Goal: Task Accomplishment & Management: Manage account settings

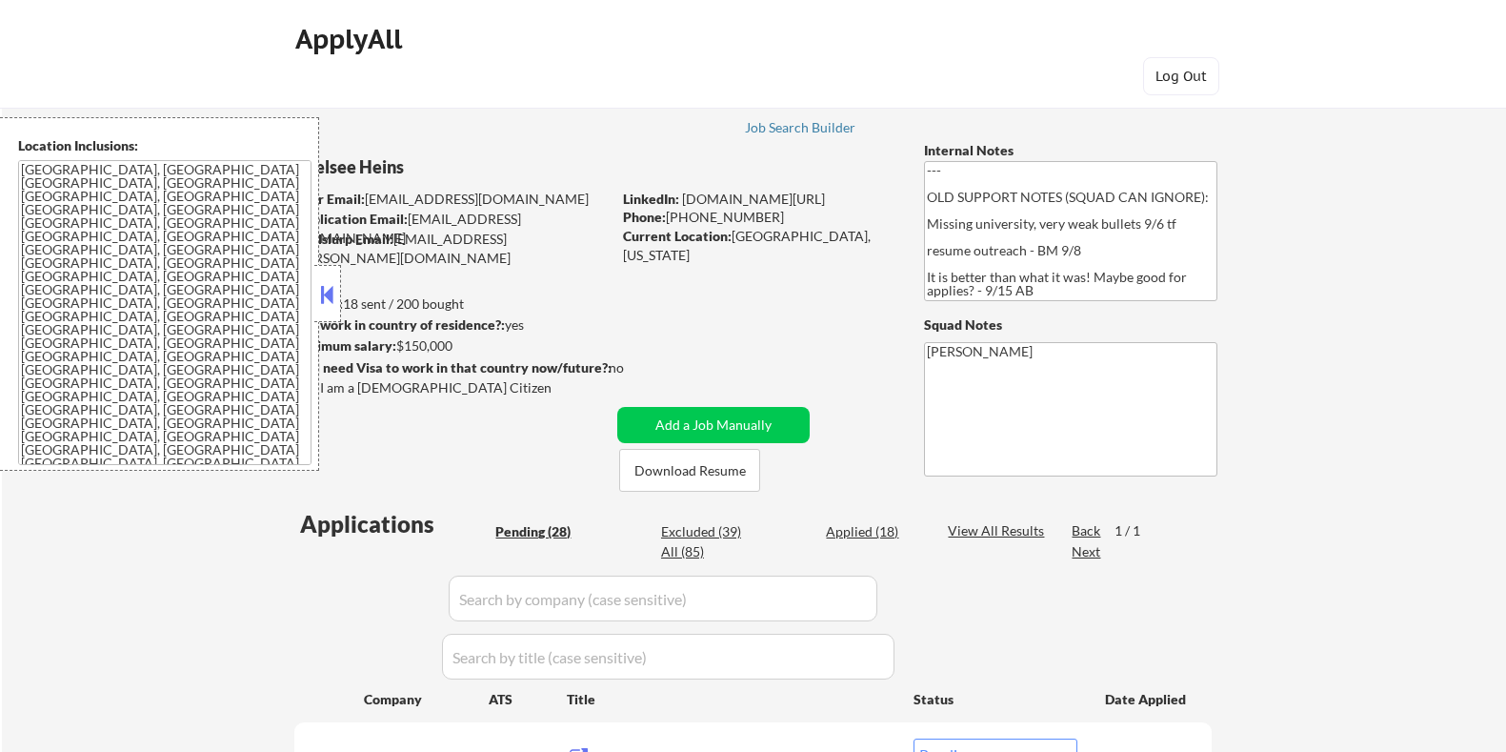
select select ""pending""
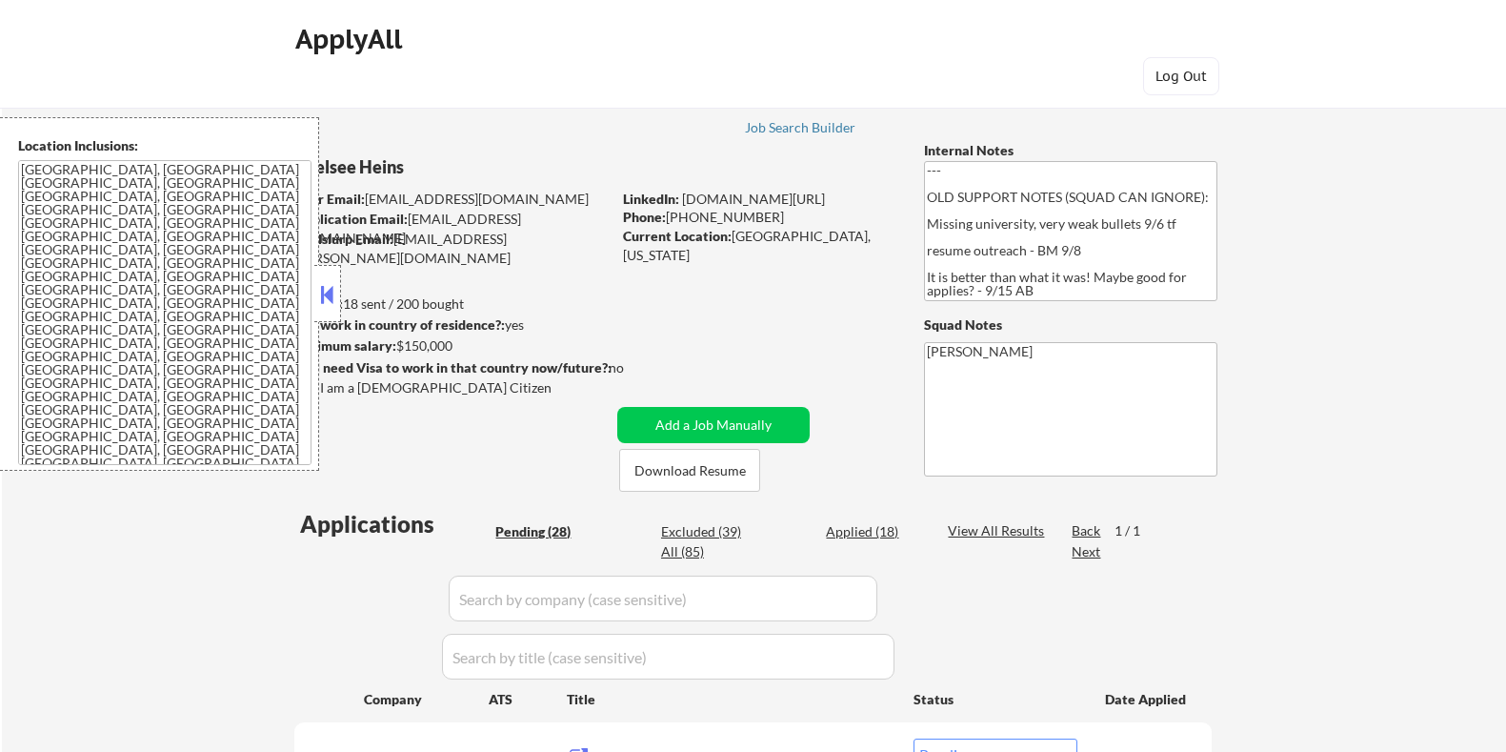
select select ""pending""
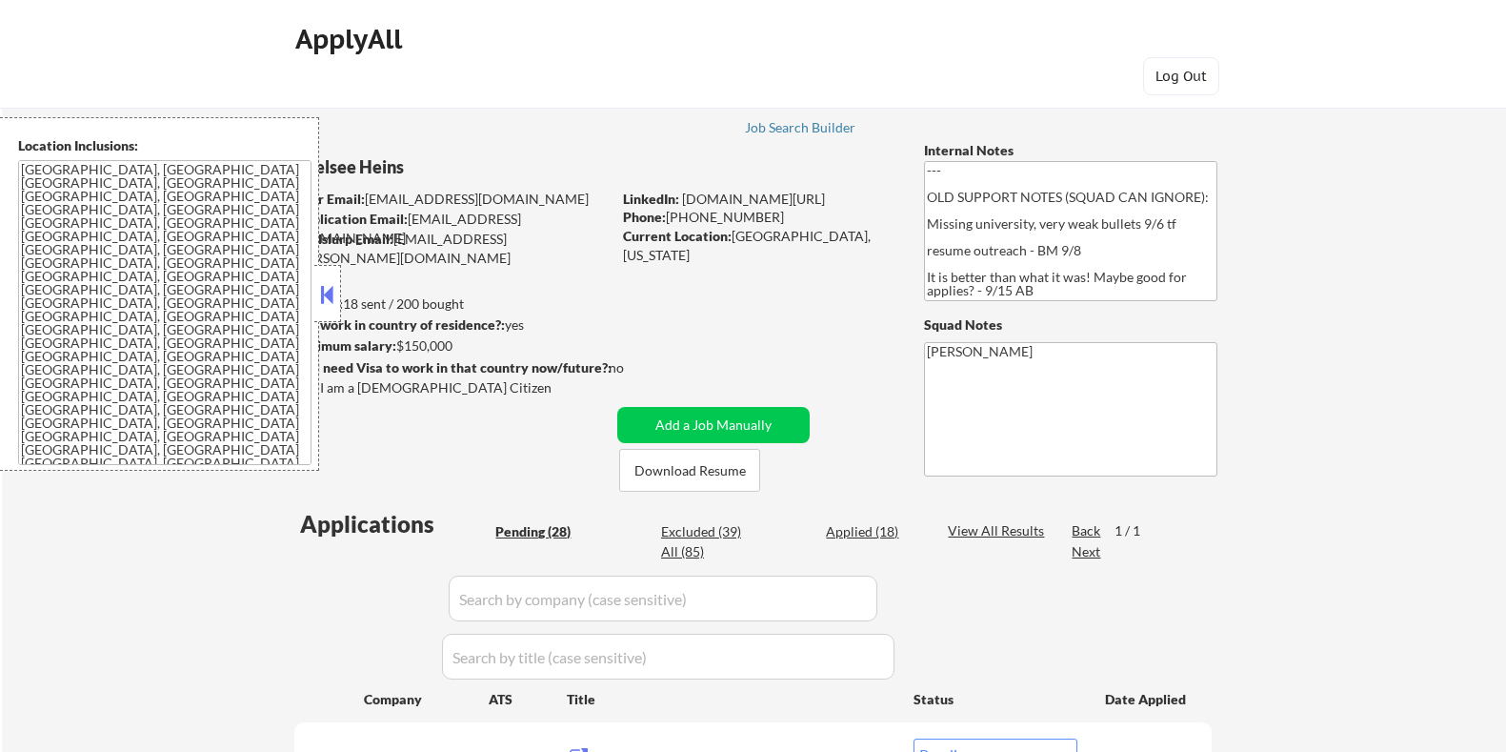
select select ""pending""
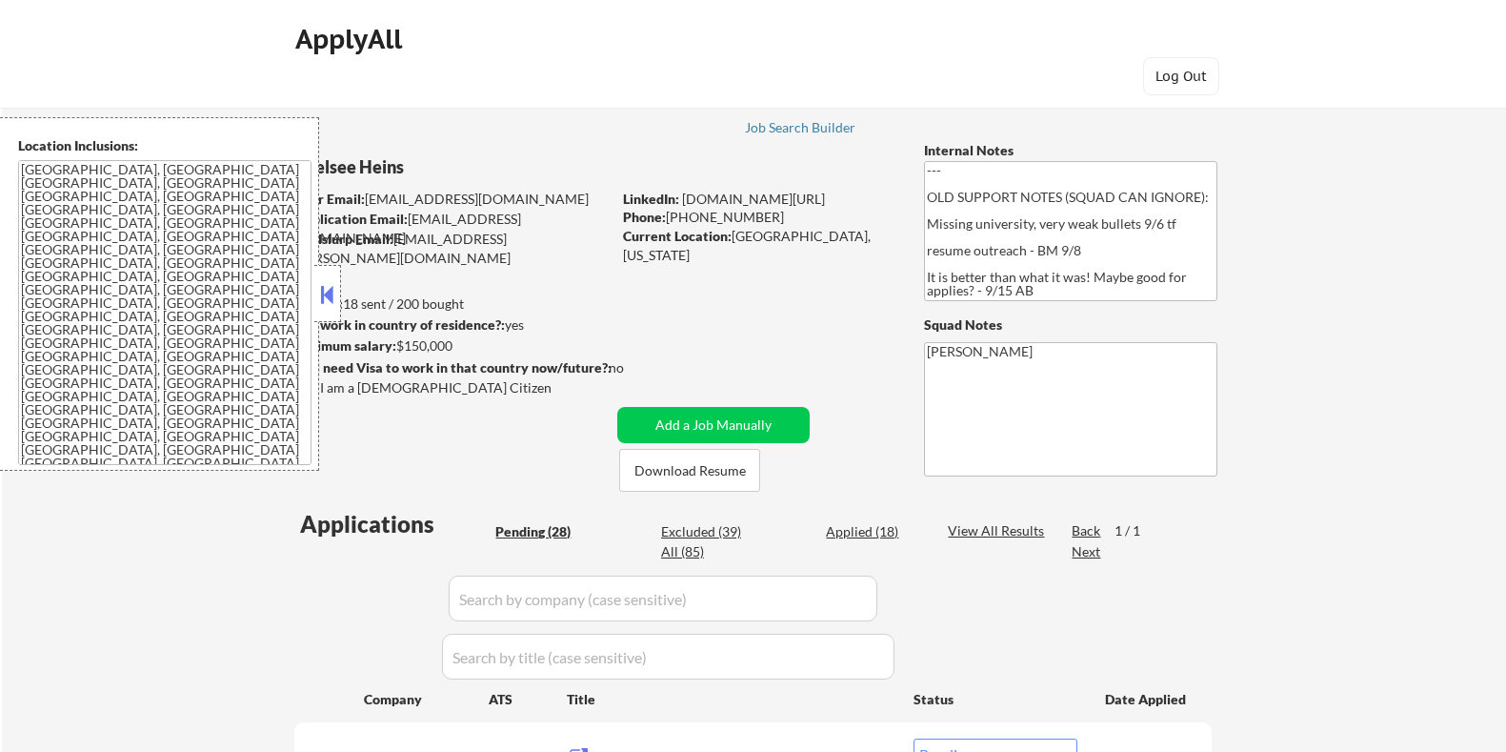
select select ""pending""
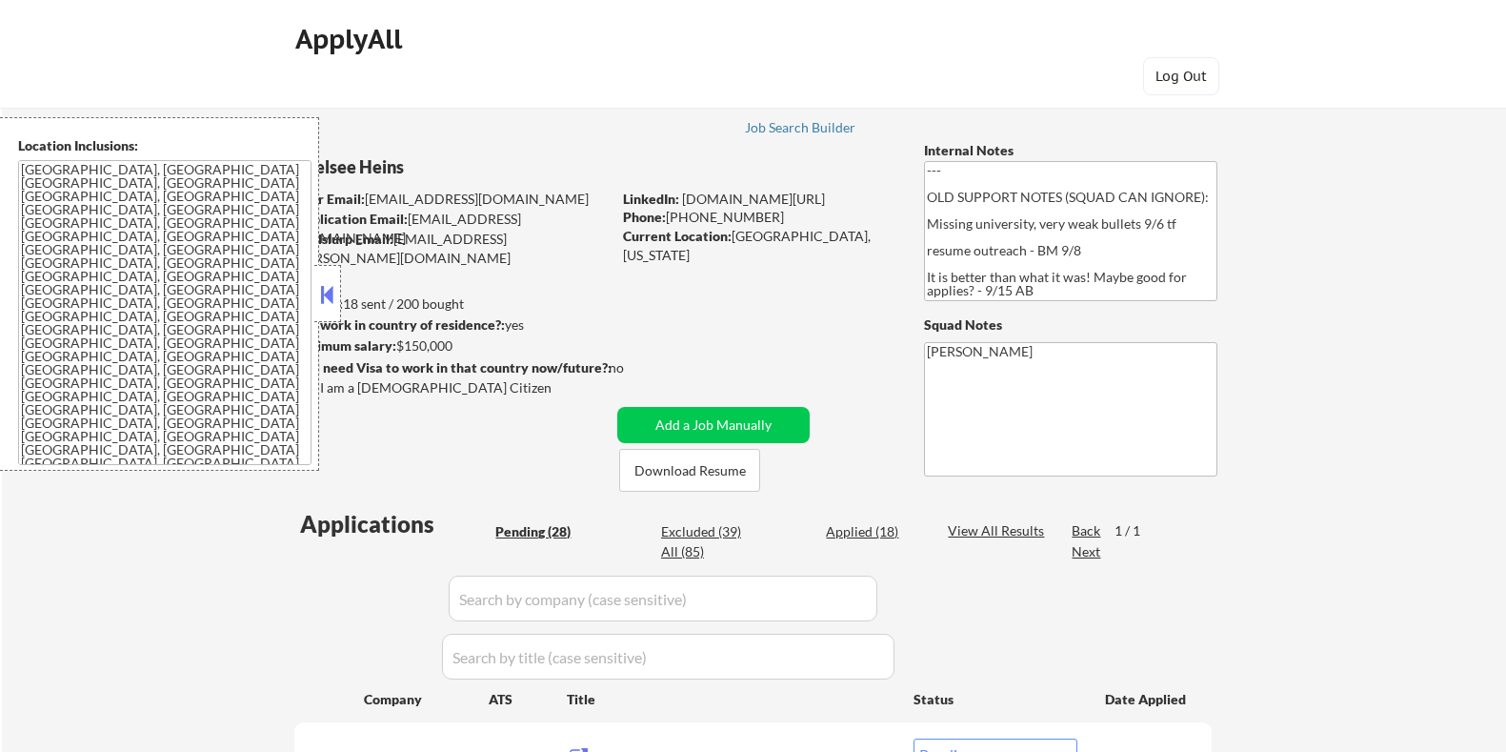
select select ""pending""
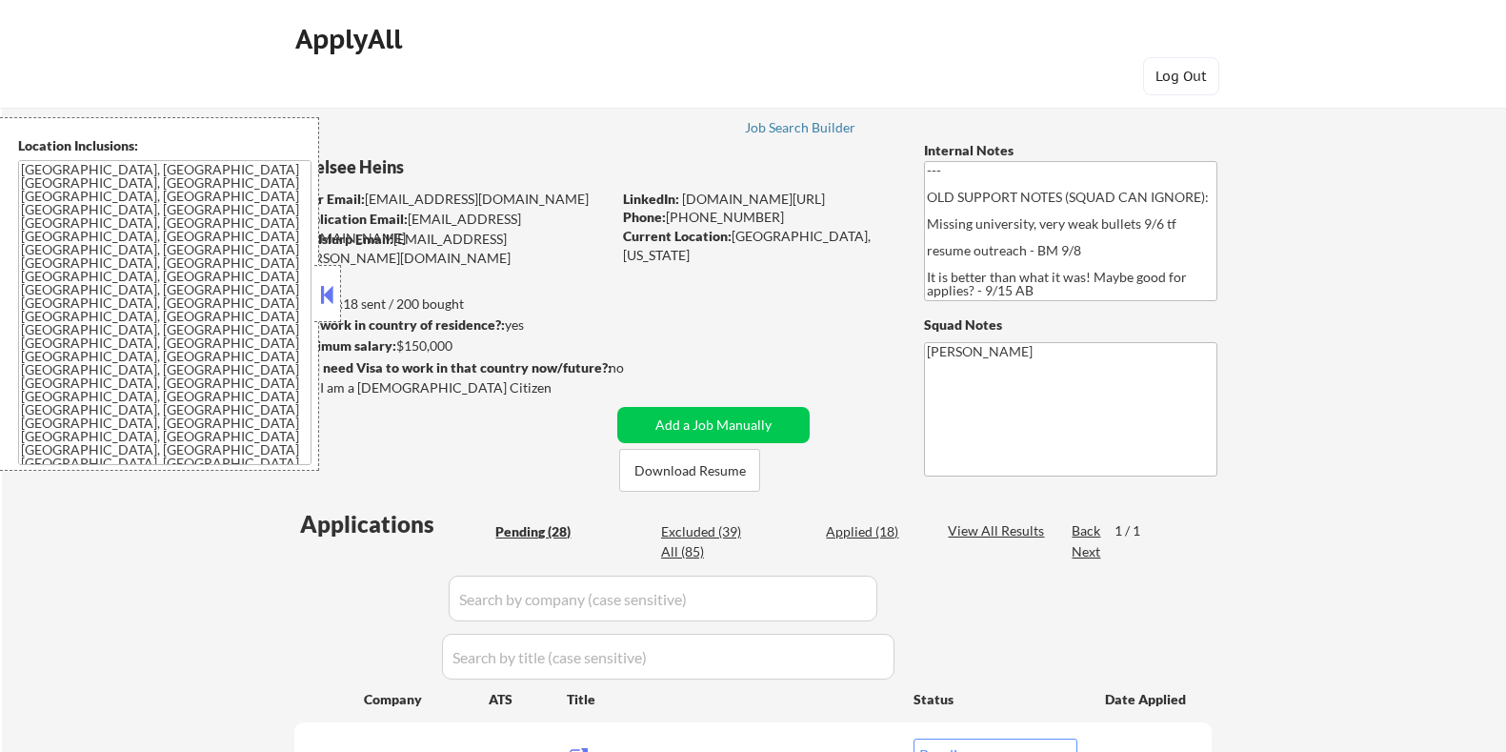
select select ""pending""
click at [326, 288] on button at bounding box center [327, 294] width 21 height 29
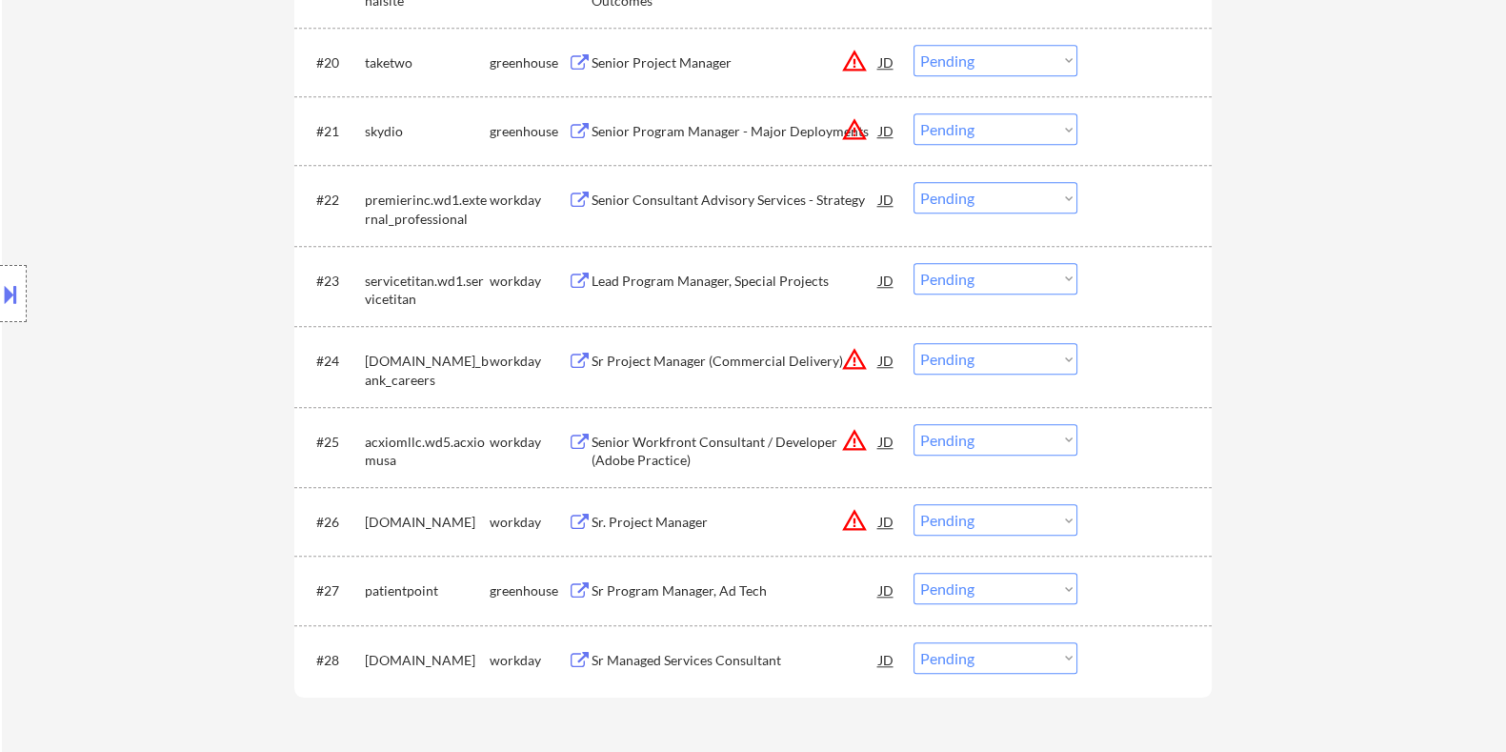
scroll to position [2263, 0]
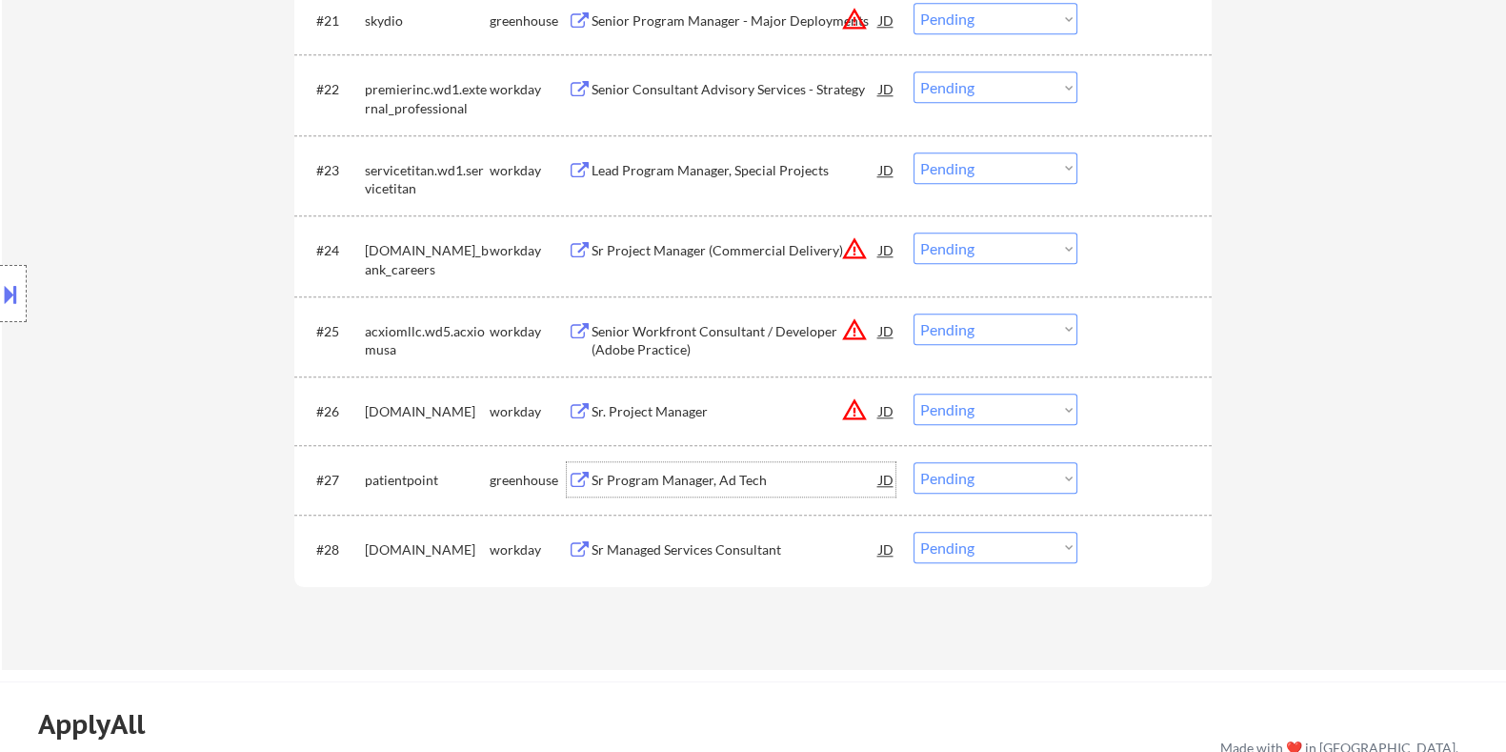
click at [617, 463] on div "Sr Program Manager, Ad Tech" at bounding box center [735, 479] width 288 height 34
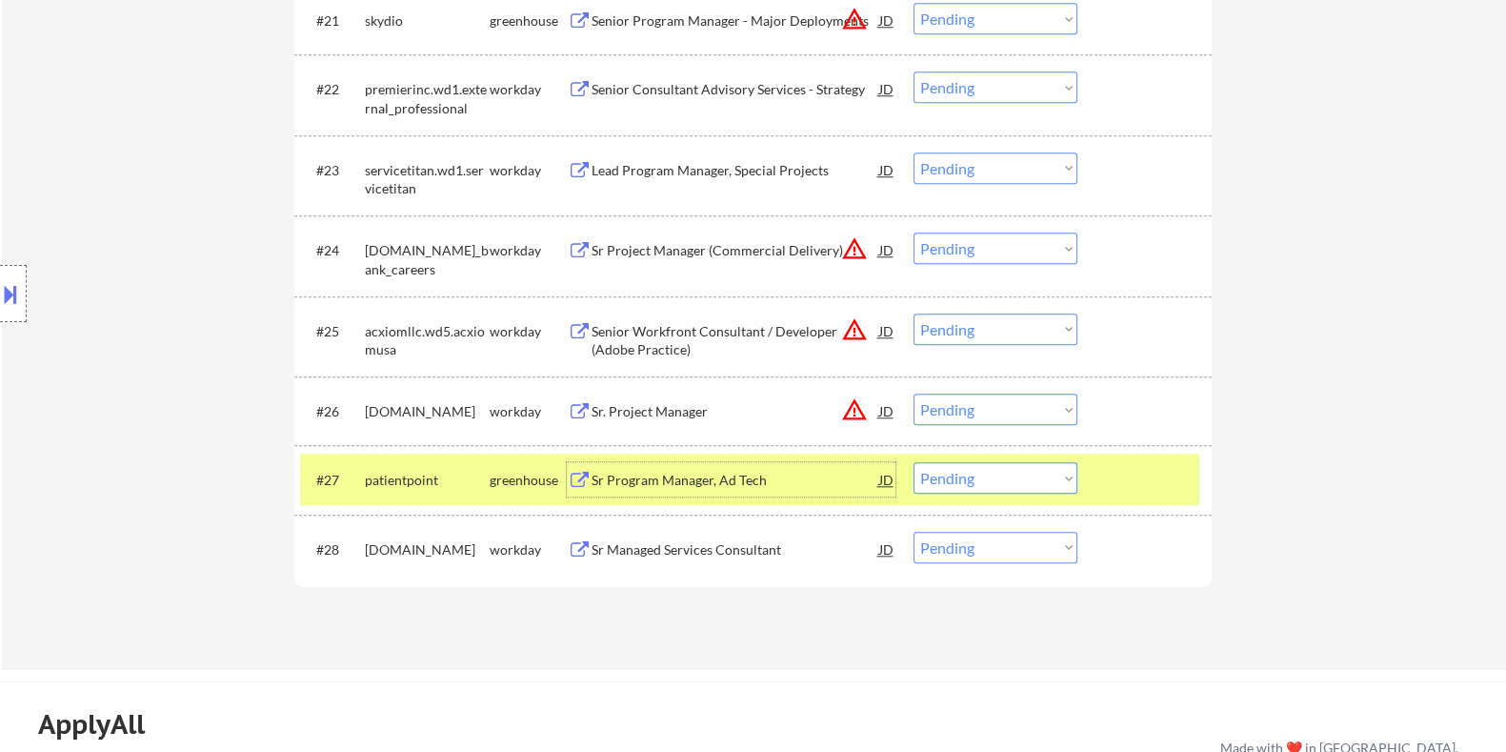
click at [13, 278] on button at bounding box center [10, 293] width 21 height 31
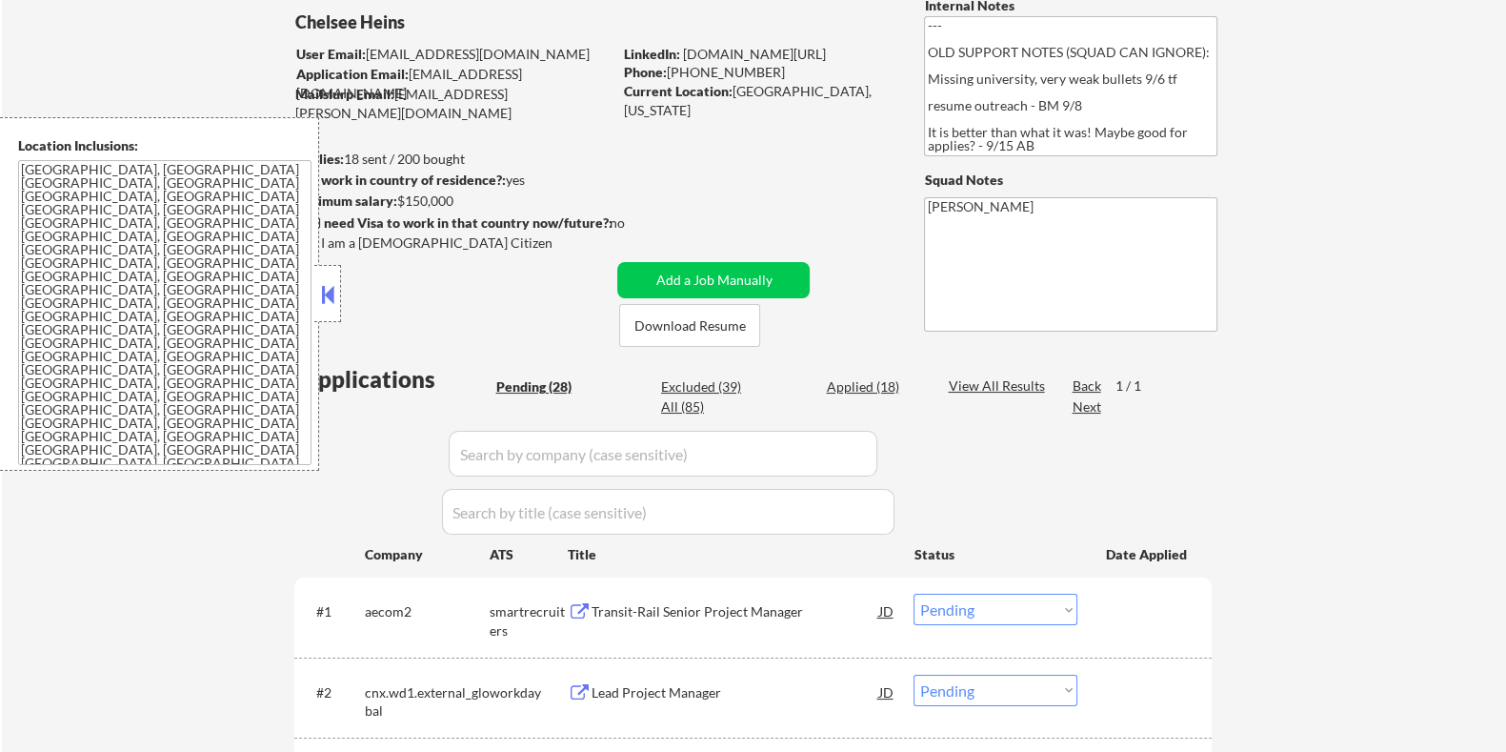
scroll to position [113, 0]
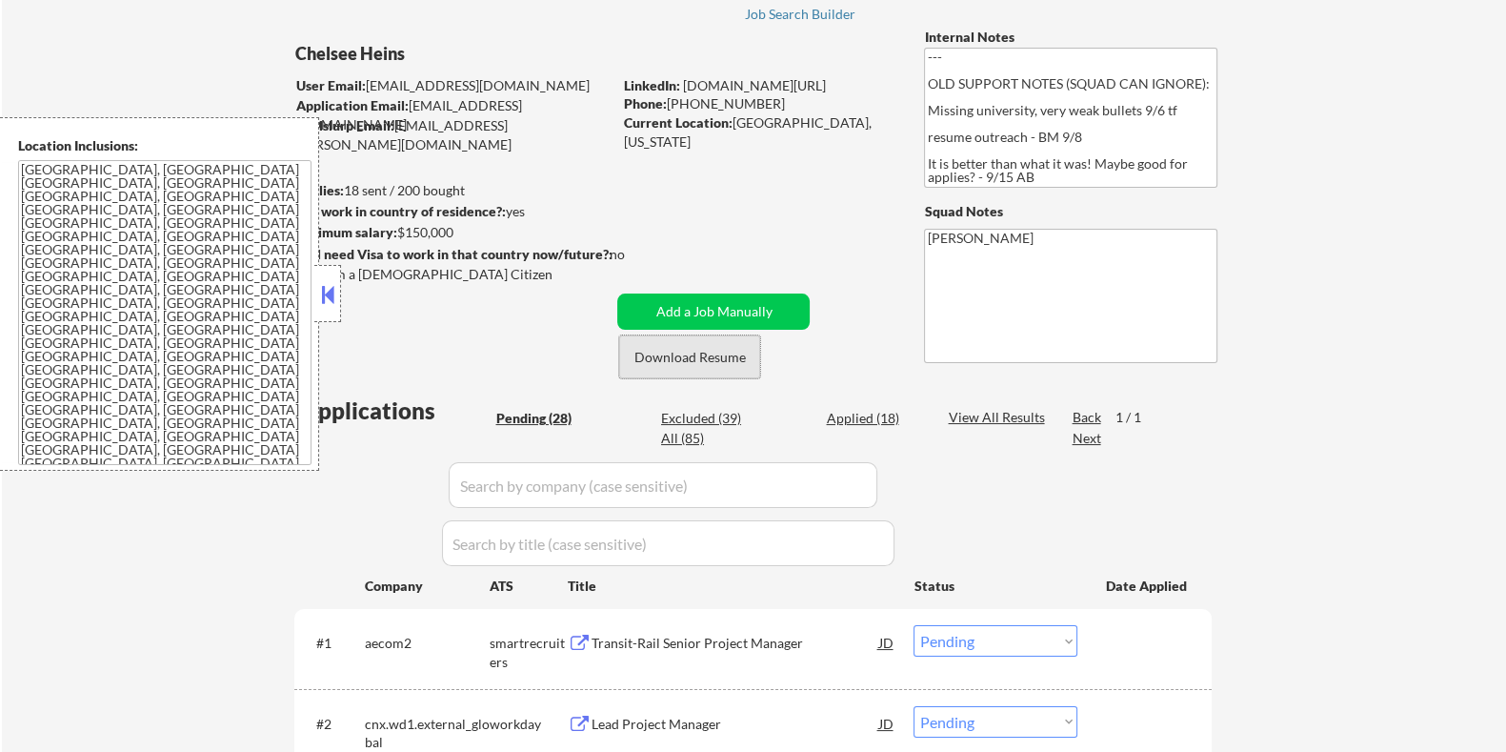
click at [712, 355] on button "Download Resume" at bounding box center [689, 356] width 141 height 43
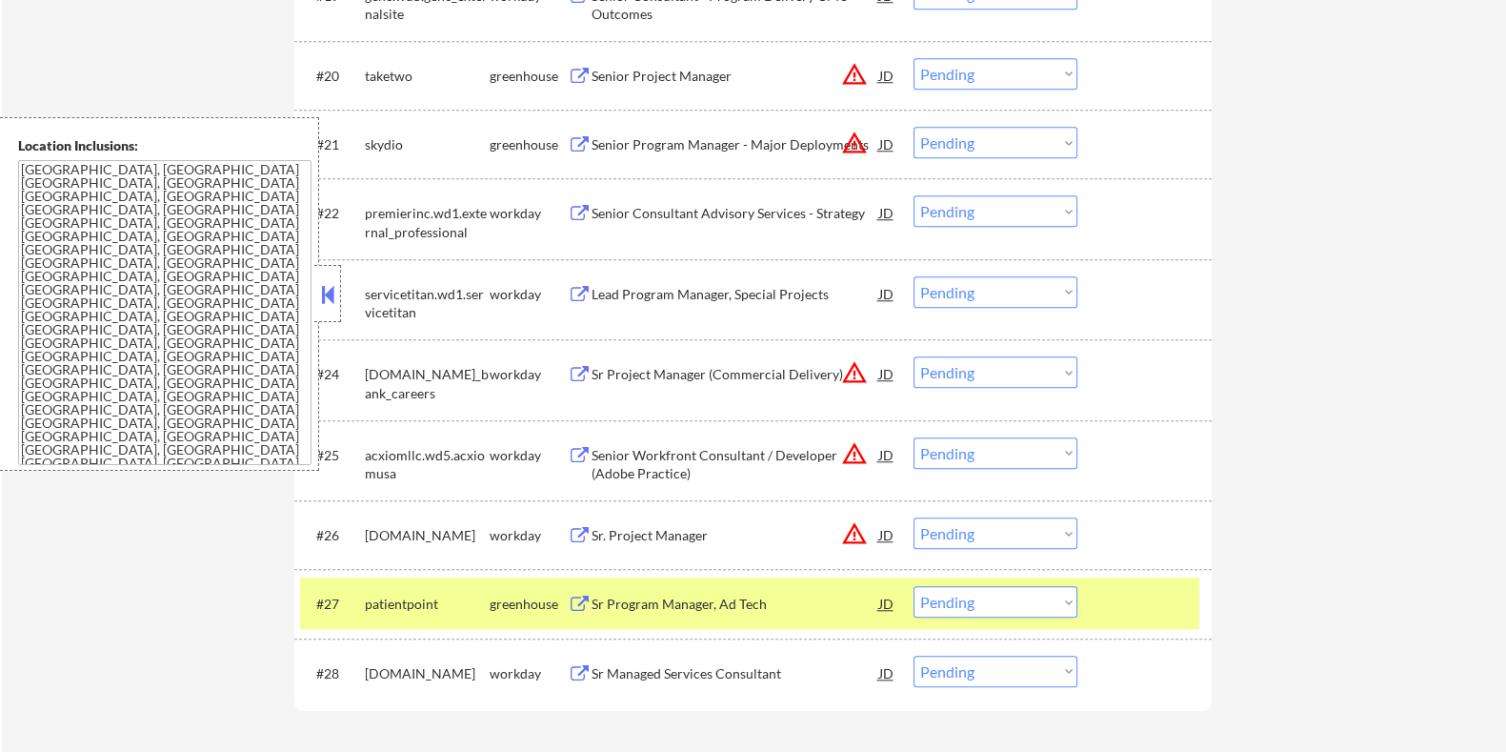
scroll to position [2496, 0]
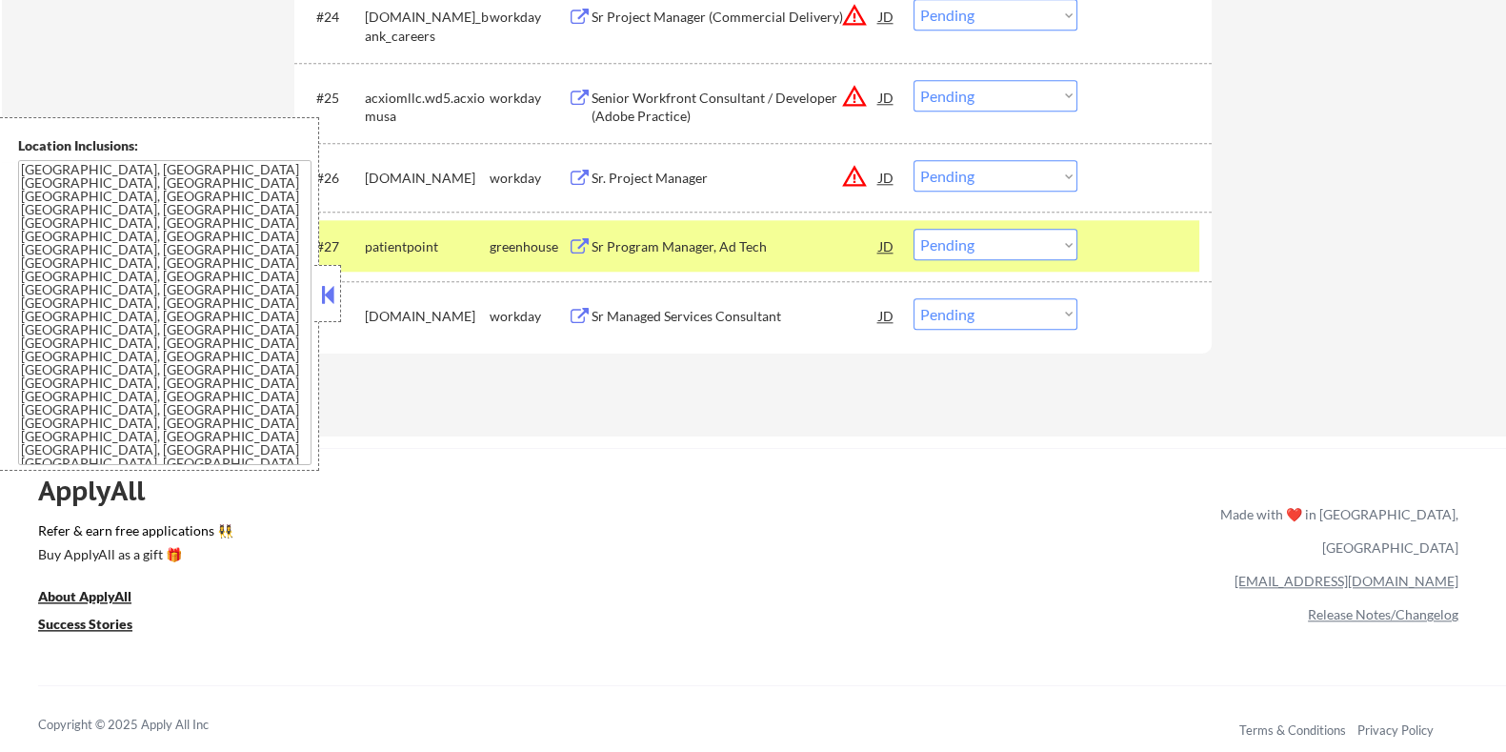
click at [991, 240] on select "Choose an option... Pending Applied Excluded (Questions) Excluded (Expired) Exc…" at bounding box center [996, 244] width 164 height 31
click at [914, 229] on select "Choose an option... Pending Applied Excluded (Questions) Excluded (Expired) Exc…" at bounding box center [996, 244] width 164 height 31
select select ""pending""
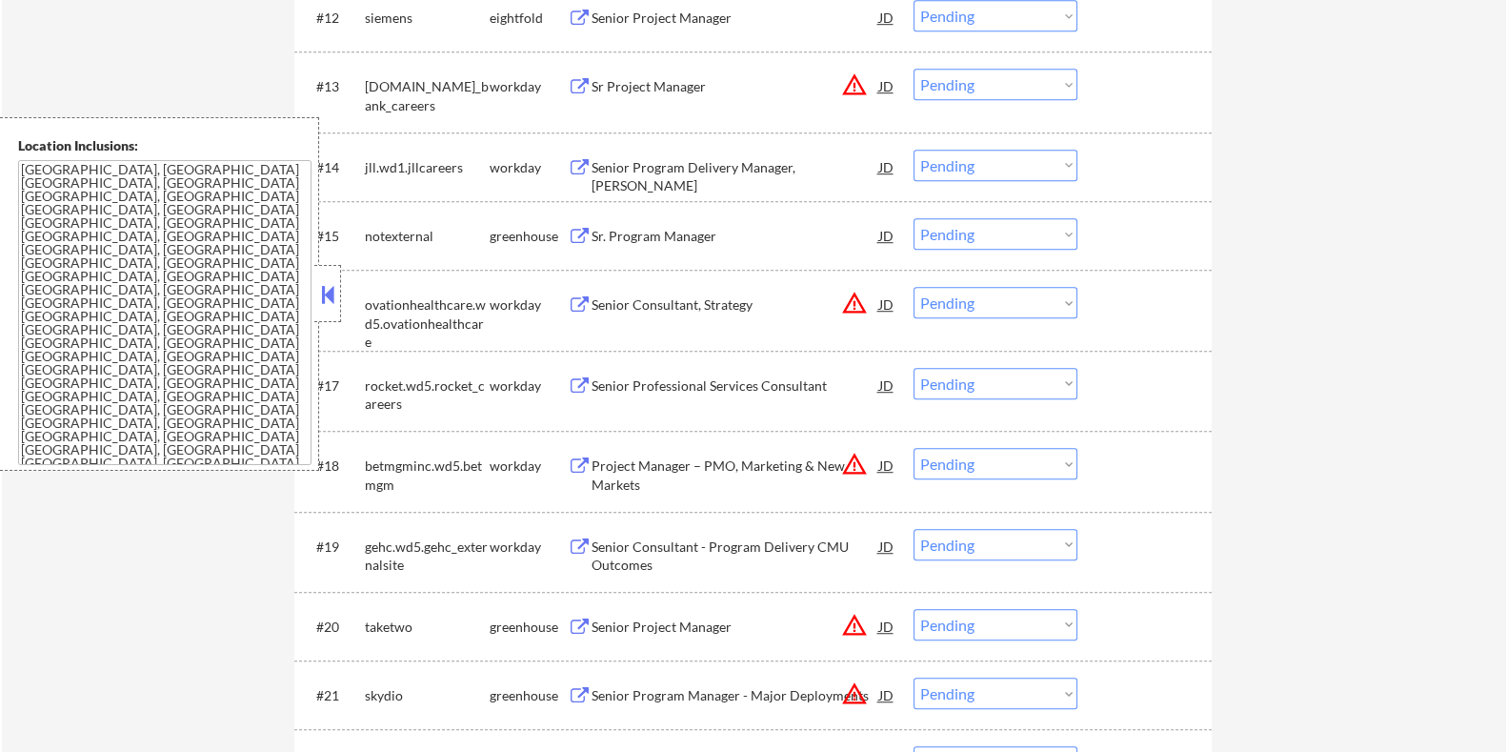
scroll to position [1542, 0]
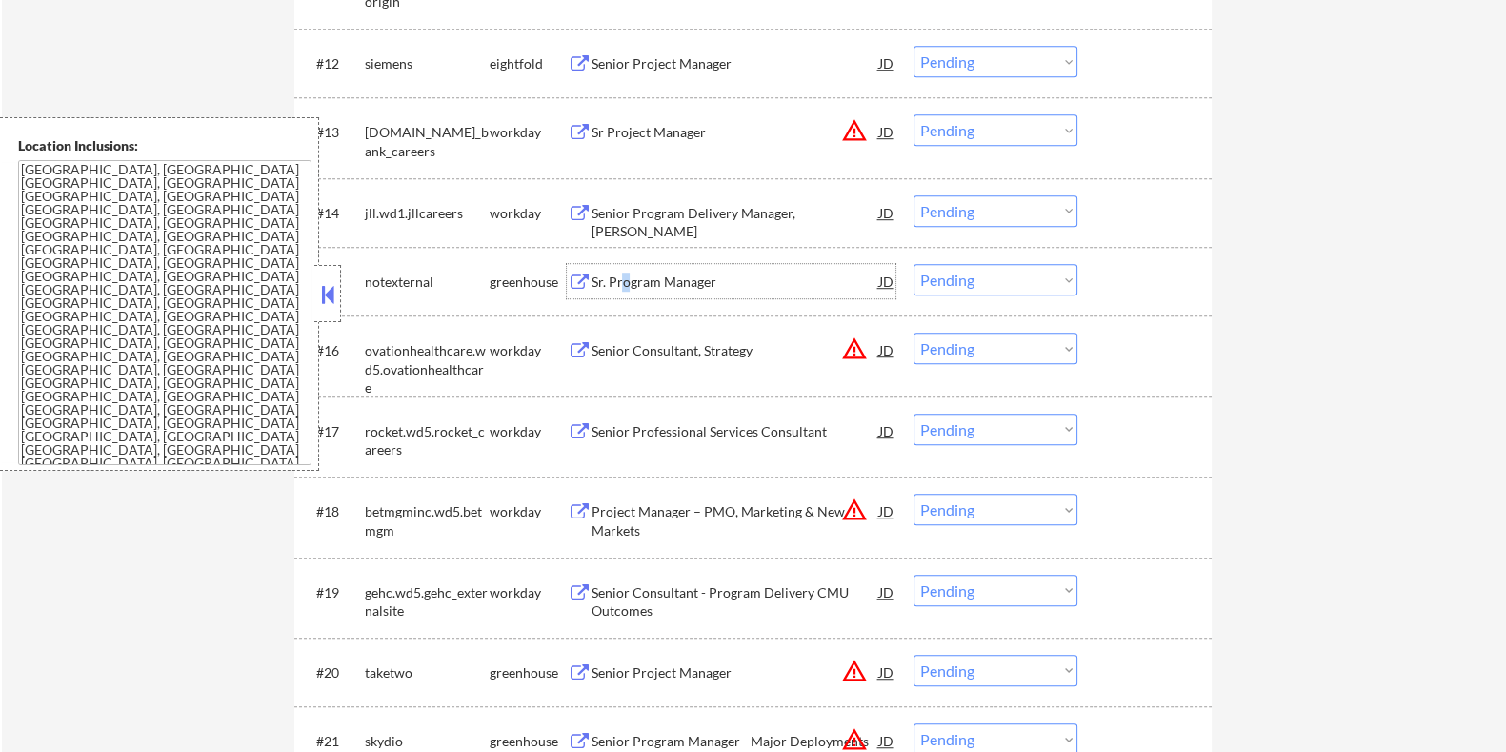
click at [625, 277] on div "Sr. Program Manager" at bounding box center [735, 281] width 288 height 19
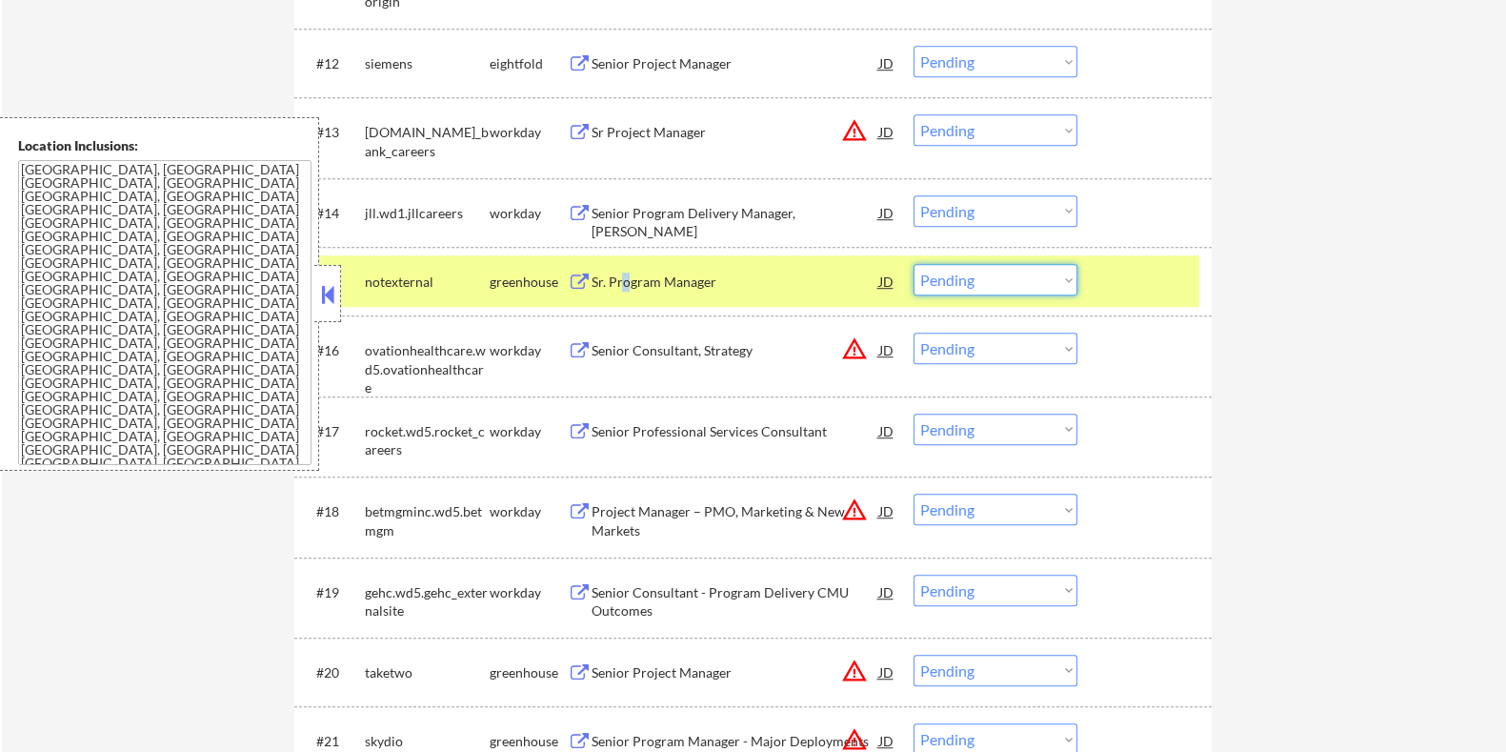
click at [991, 273] on select "Choose an option... Pending Applied Excluded (Questions) Excluded (Expired) Exc…" at bounding box center [996, 279] width 164 height 31
click at [914, 264] on select "Choose an option... Pending Applied Excluded (Questions) Excluded (Expired) Exc…" at bounding box center [996, 279] width 164 height 31
select select ""pending""
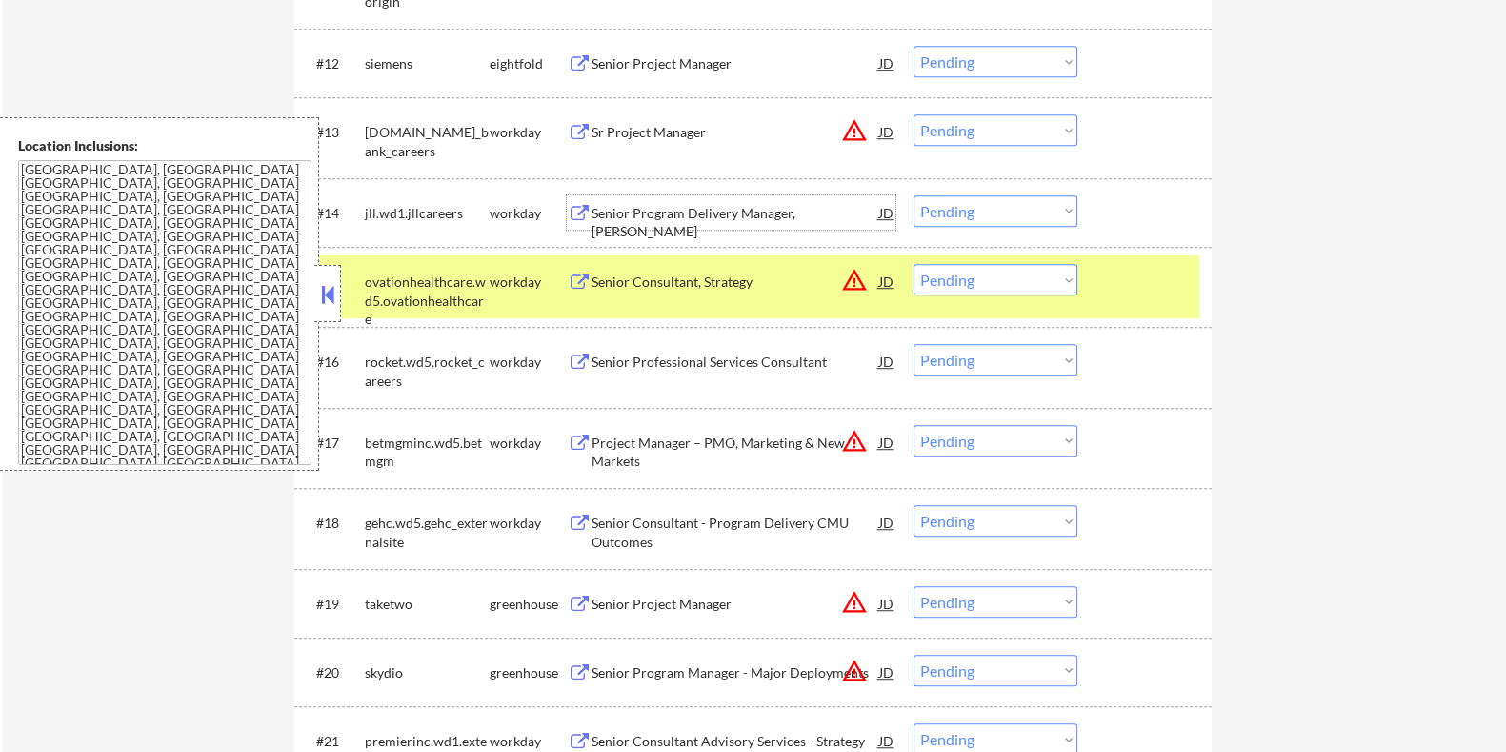
click at [710, 208] on div "Senior Program Delivery Manager, [PERSON_NAME]" at bounding box center [735, 222] width 288 height 37
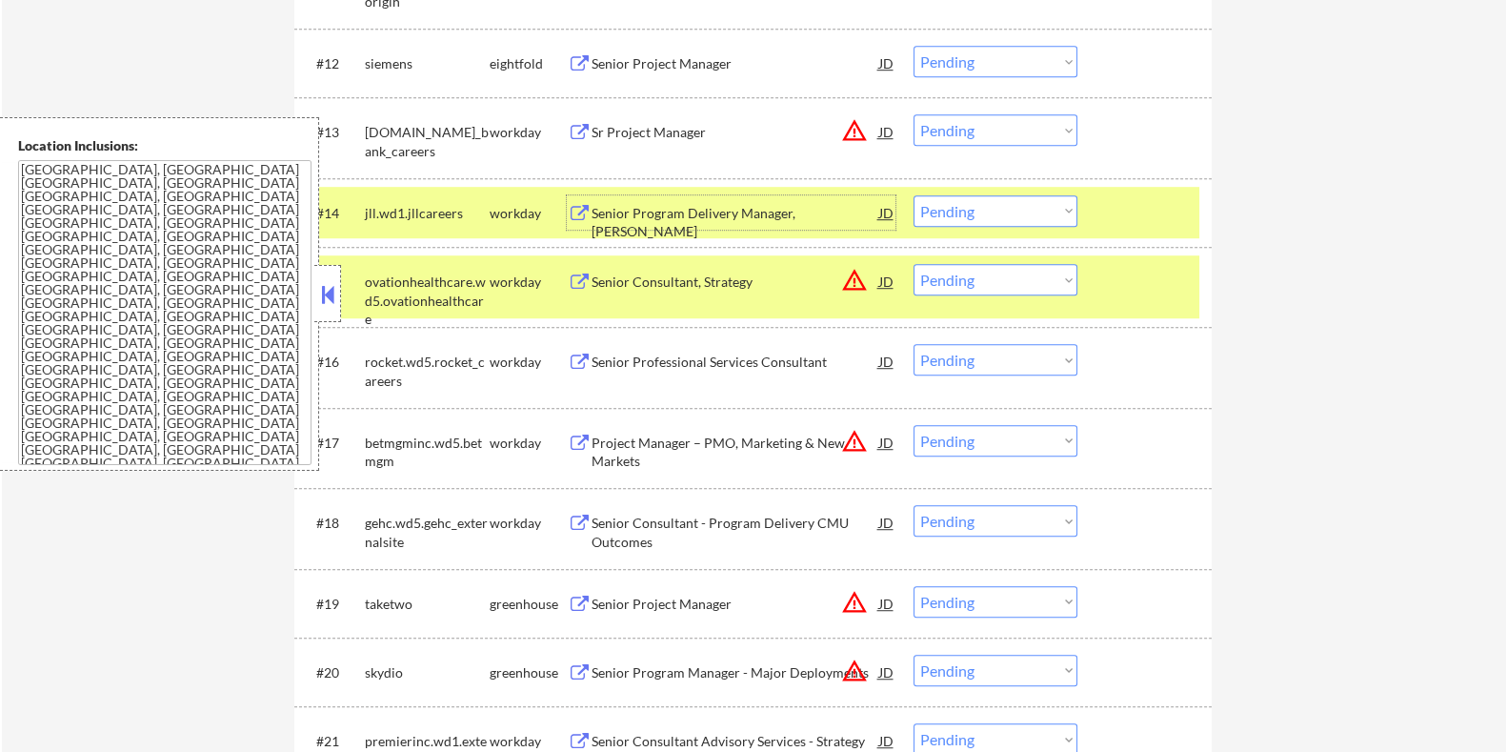
click at [1031, 214] on select "Choose an option... Pending Applied Excluded (Questions) Excluded (Expired) Exc…" at bounding box center [996, 210] width 164 height 31
click at [914, 195] on select "Choose an option... Pending Applied Excluded (Questions) Excluded (Expired) Exc…" at bounding box center [996, 210] width 164 height 31
select select ""pending""
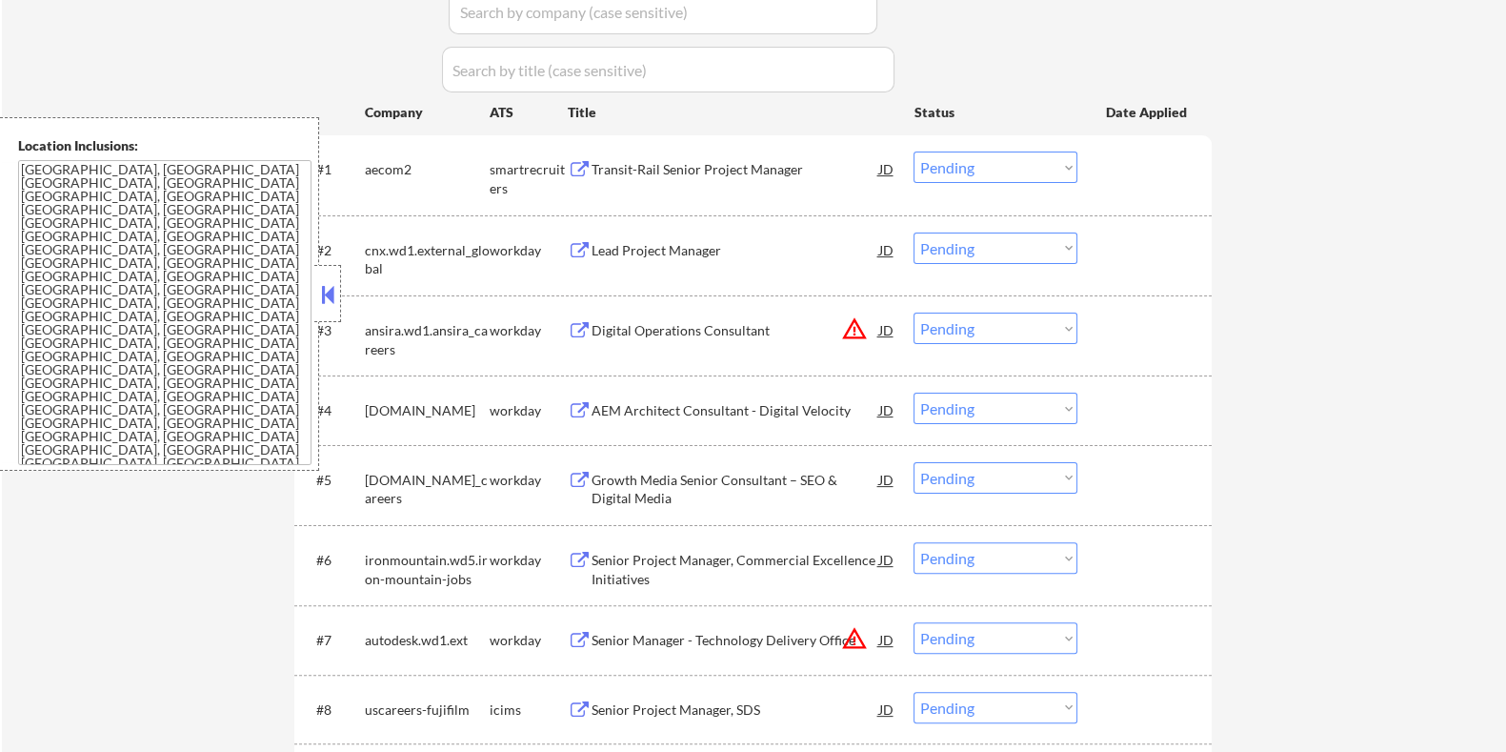
scroll to position [471, 0]
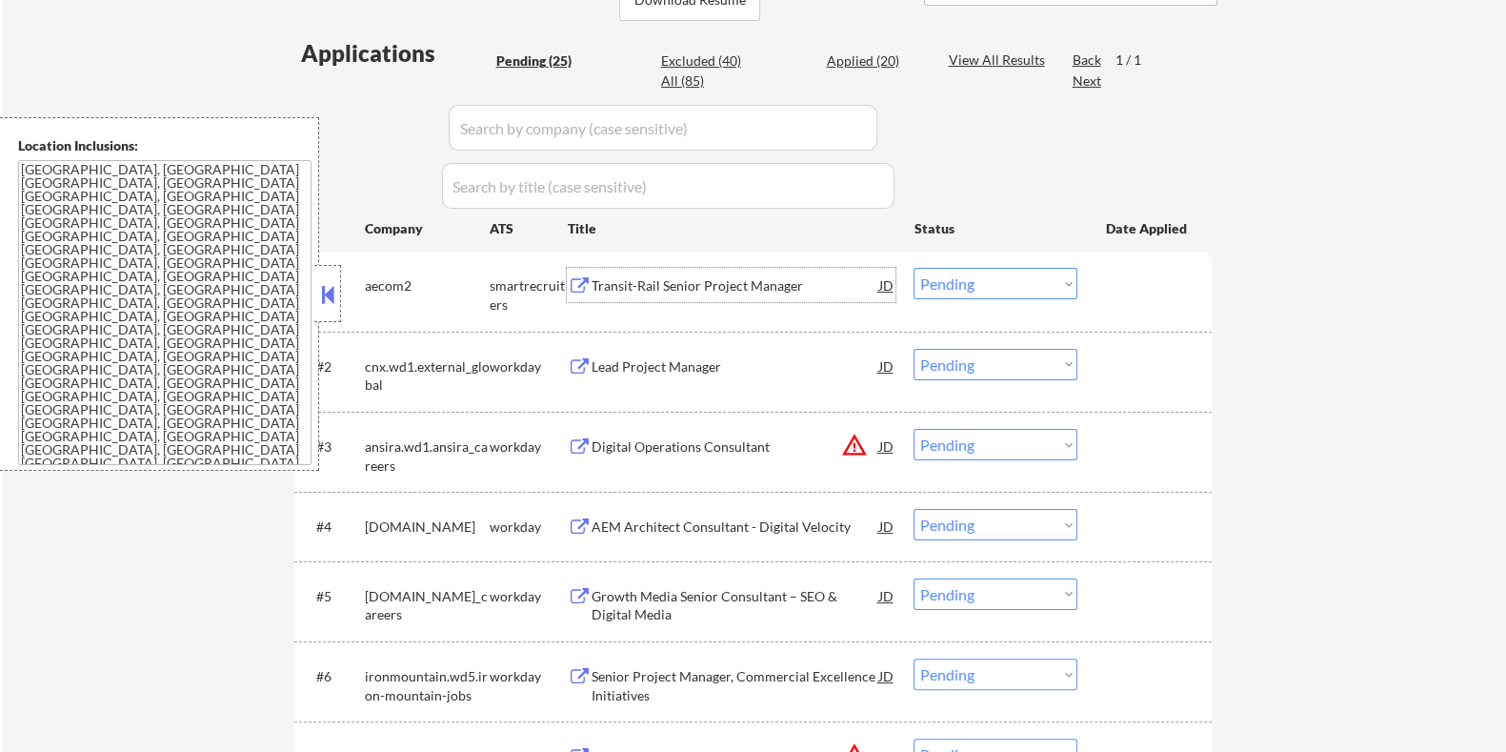
click at [719, 280] on div "Transit-Rail Senior Project Manager" at bounding box center [735, 285] width 288 height 19
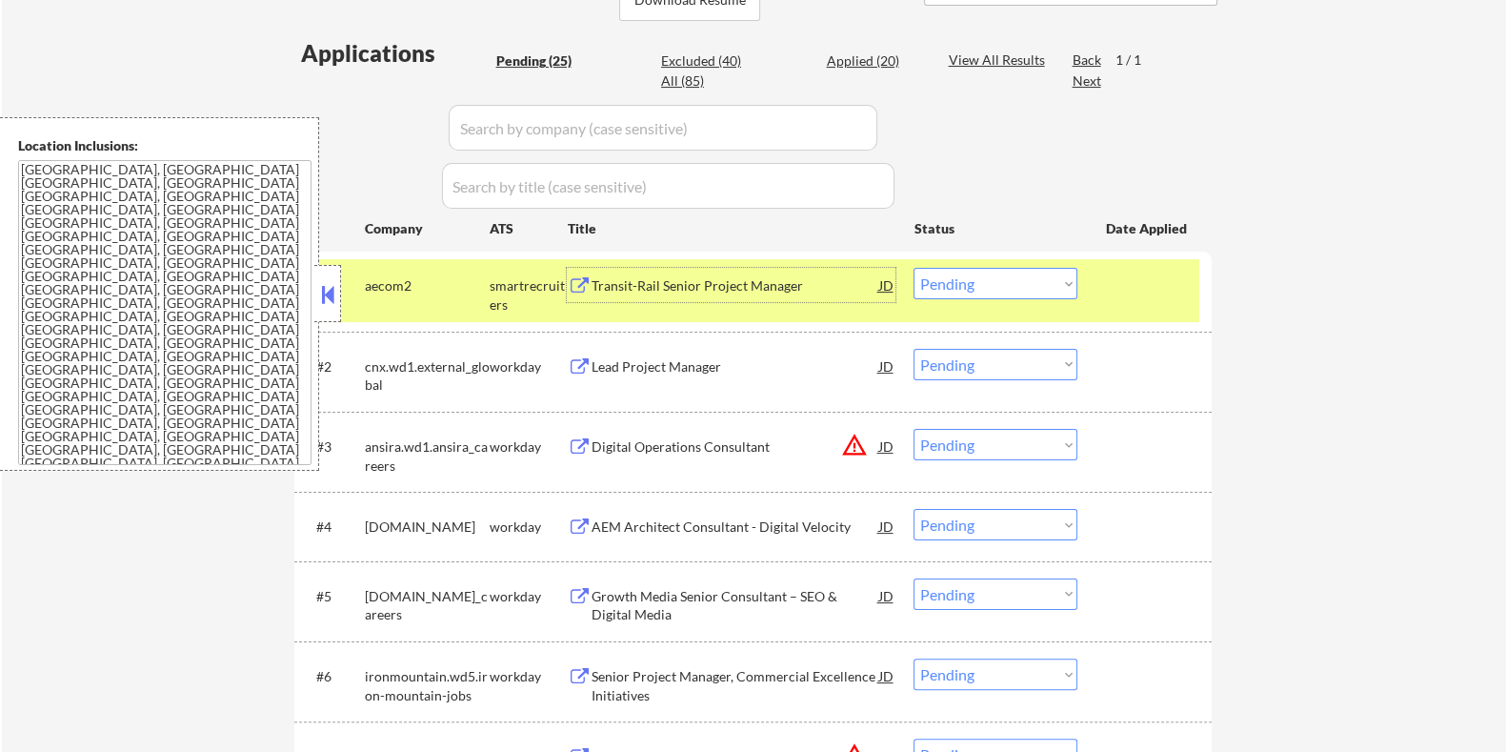
click at [974, 276] on select "Choose an option... Pending Applied Excluded (Questions) Excluded (Expired) Exc…" at bounding box center [996, 283] width 164 height 31
click at [914, 268] on select "Choose an option... Pending Applied Excluded (Questions) Excluded (Expired) Exc…" at bounding box center [996, 283] width 164 height 31
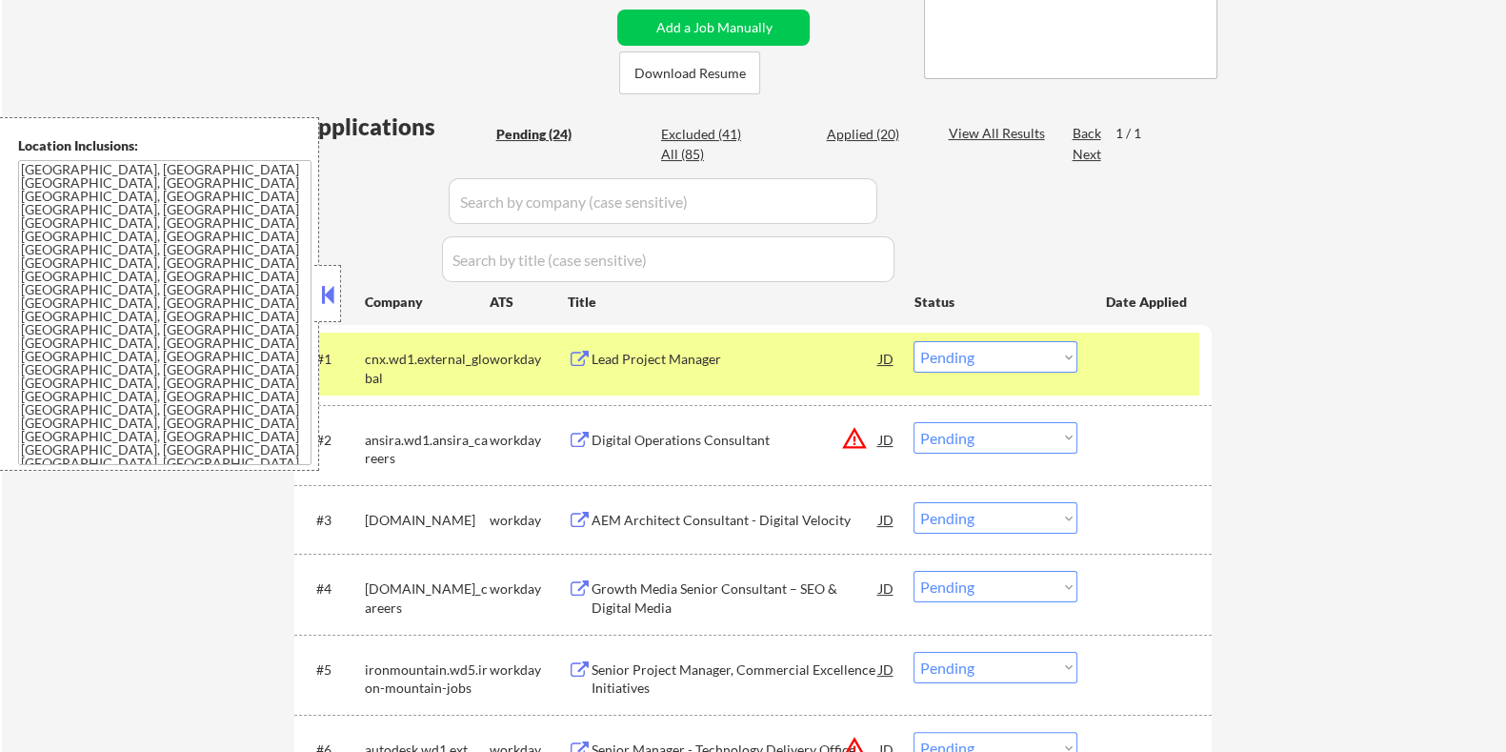
scroll to position [352, 0]
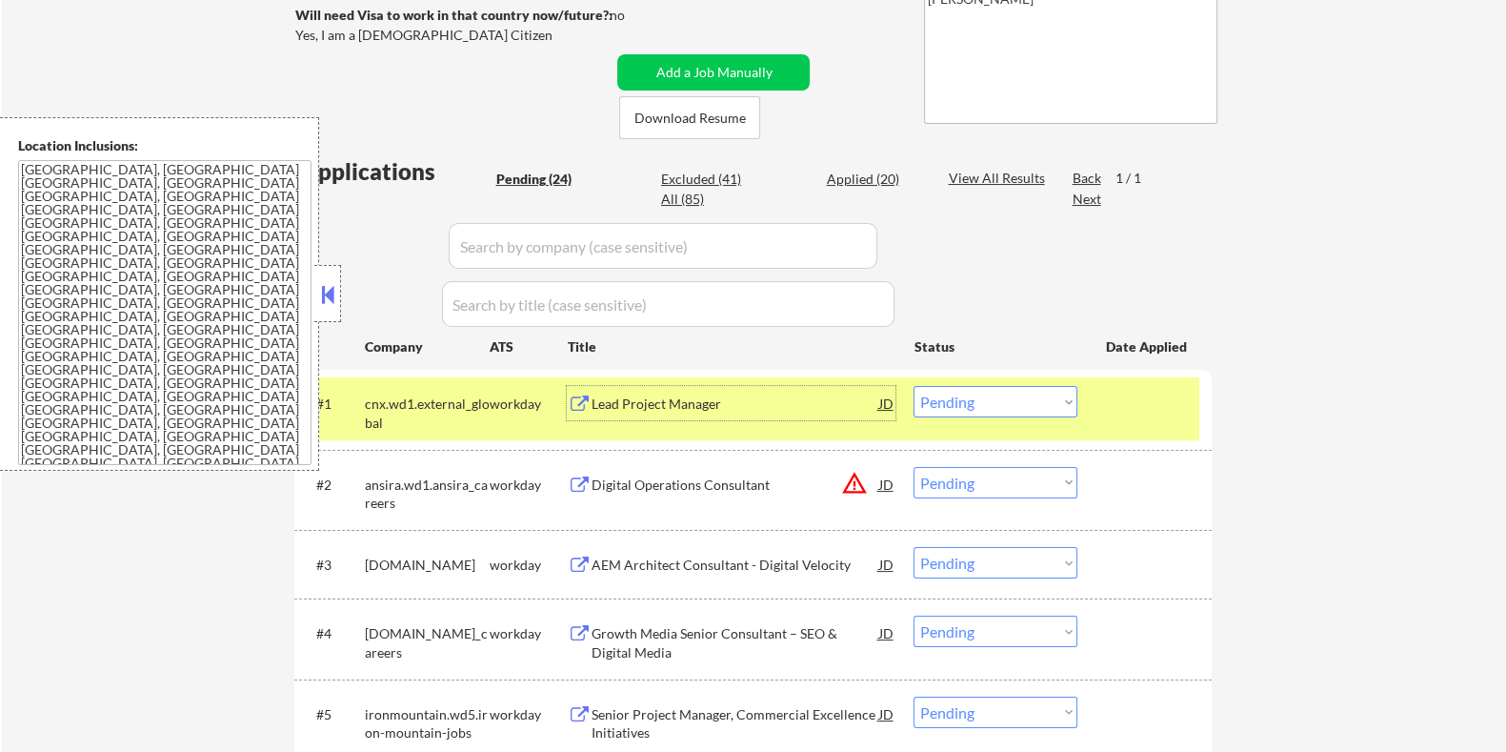
click at [712, 406] on div "Lead Project Manager" at bounding box center [735, 403] width 288 height 19
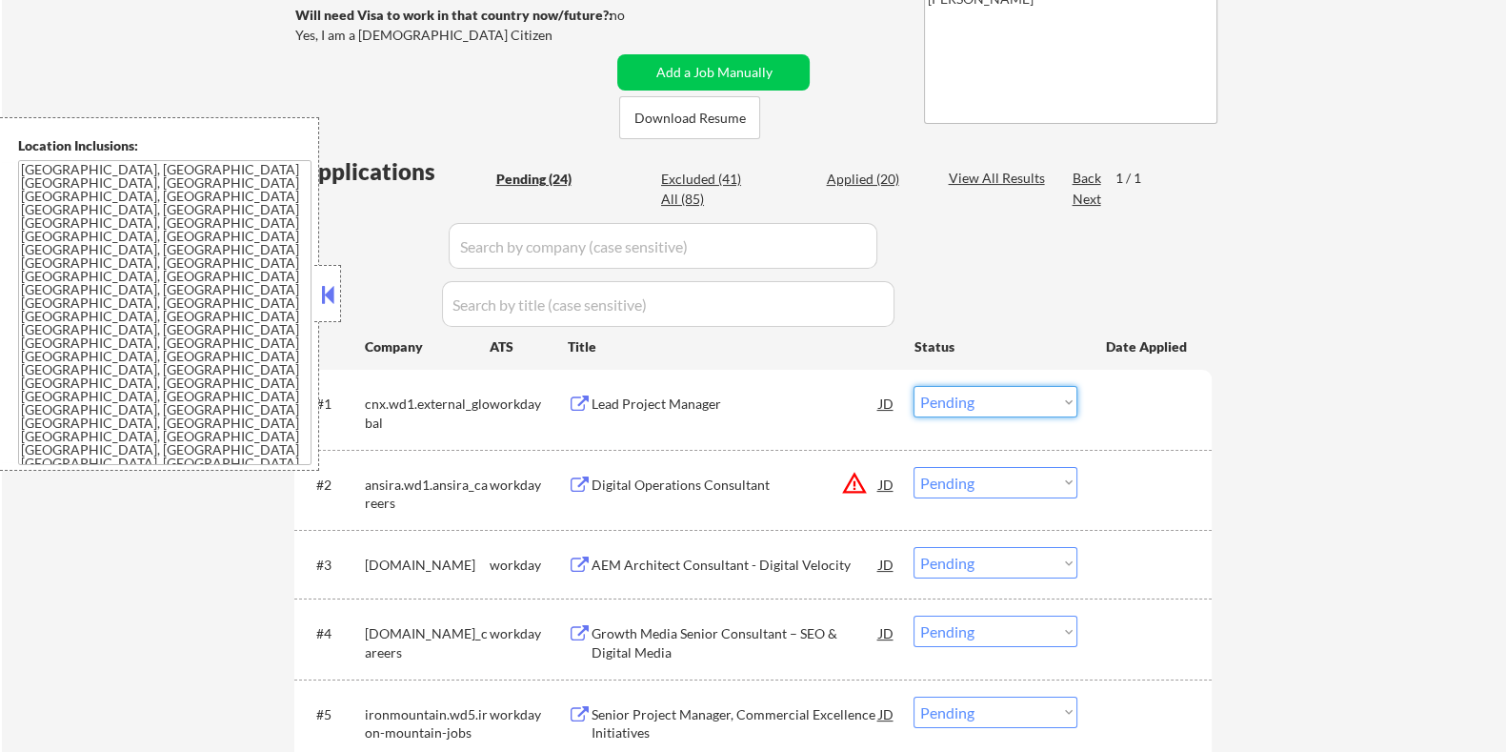
click at [968, 404] on select "Choose an option... Pending Applied Excluded (Questions) Excluded (Expired) Exc…" at bounding box center [996, 401] width 164 height 31
click at [914, 386] on select "Choose an option... Pending Applied Excluded (Questions) Excluded (Expired) Exc…" at bounding box center [996, 401] width 164 height 31
select select ""pending""
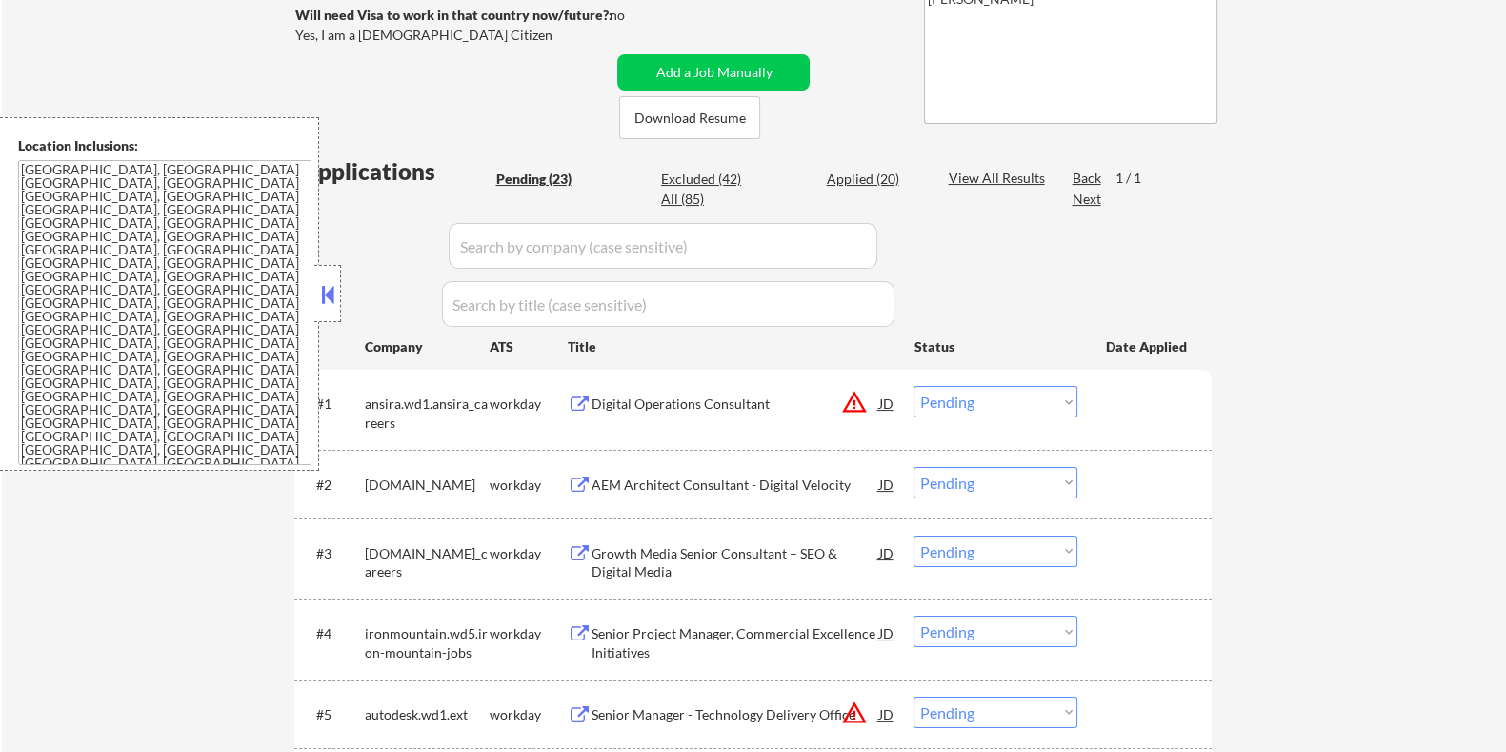
scroll to position [591, 0]
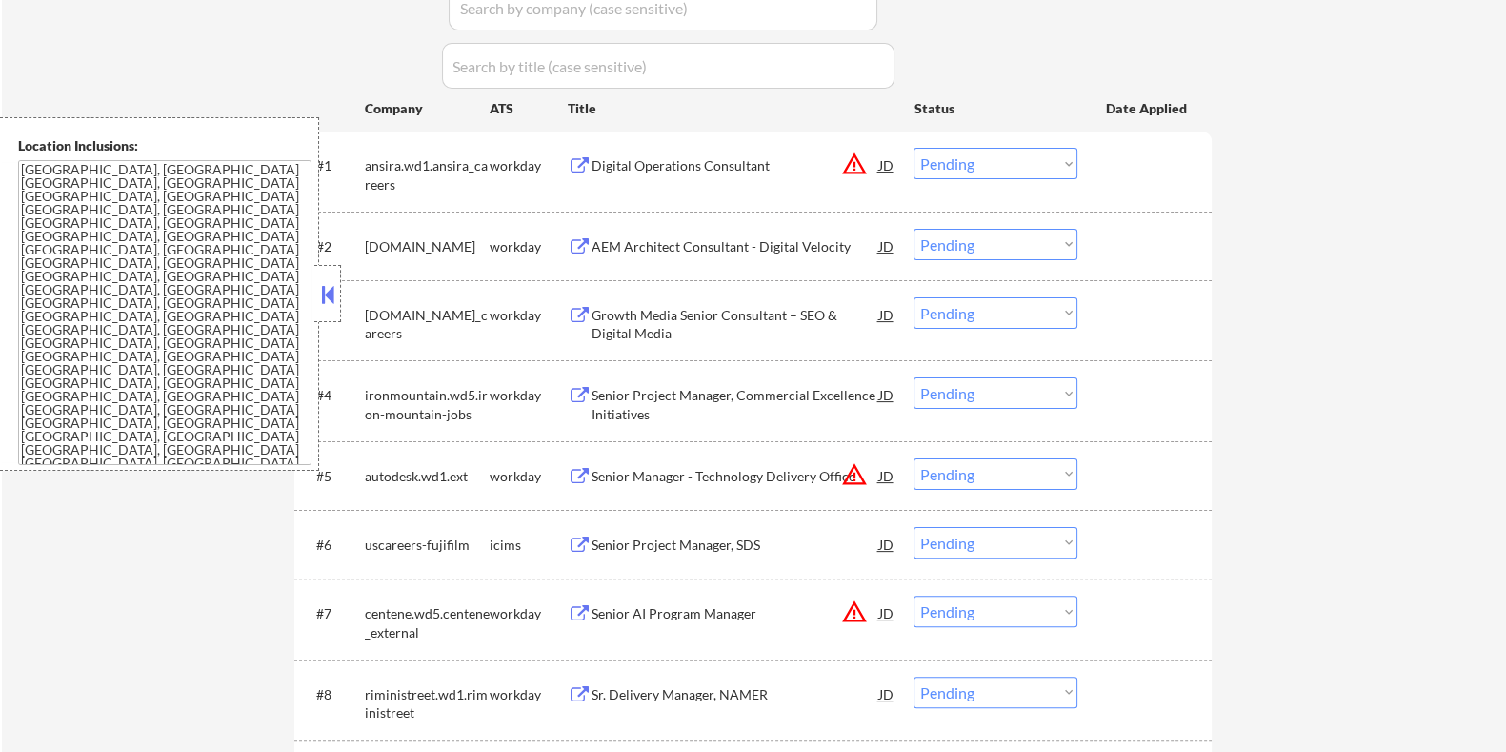
click at [669, 240] on div "AEM Architect Consultant - Digital Velocity" at bounding box center [735, 246] width 288 height 19
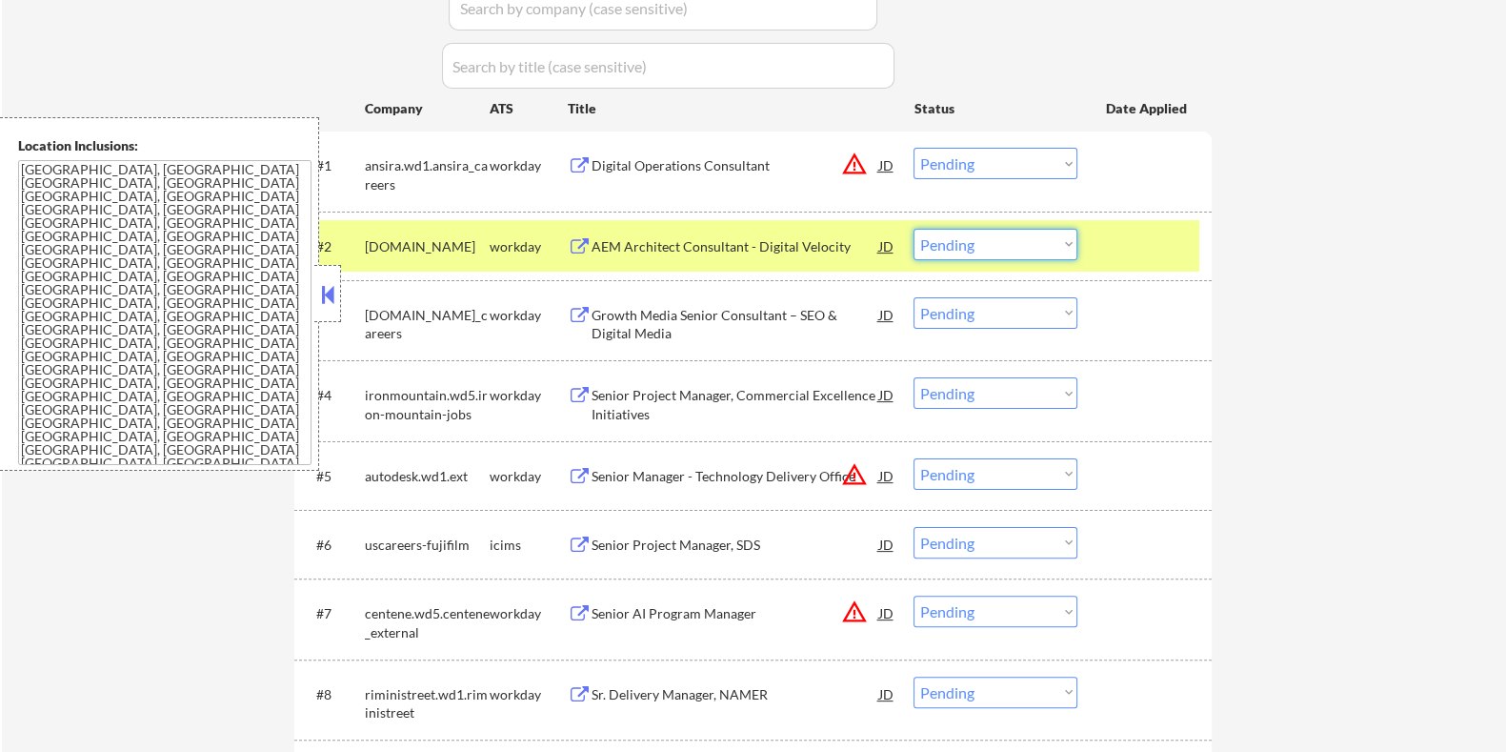
click at [975, 239] on select "Choose an option... Pending Applied Excluded (Questions) Excluded (Expired) Exc…" at bounding box center [996, 244] width 164 height 31
click at [914, 229] on select "Choose an option... Pending Applied Excluded (Questions) Excluded (Expired) Exc…" at bounding box center [996, 244] width 164 height 31
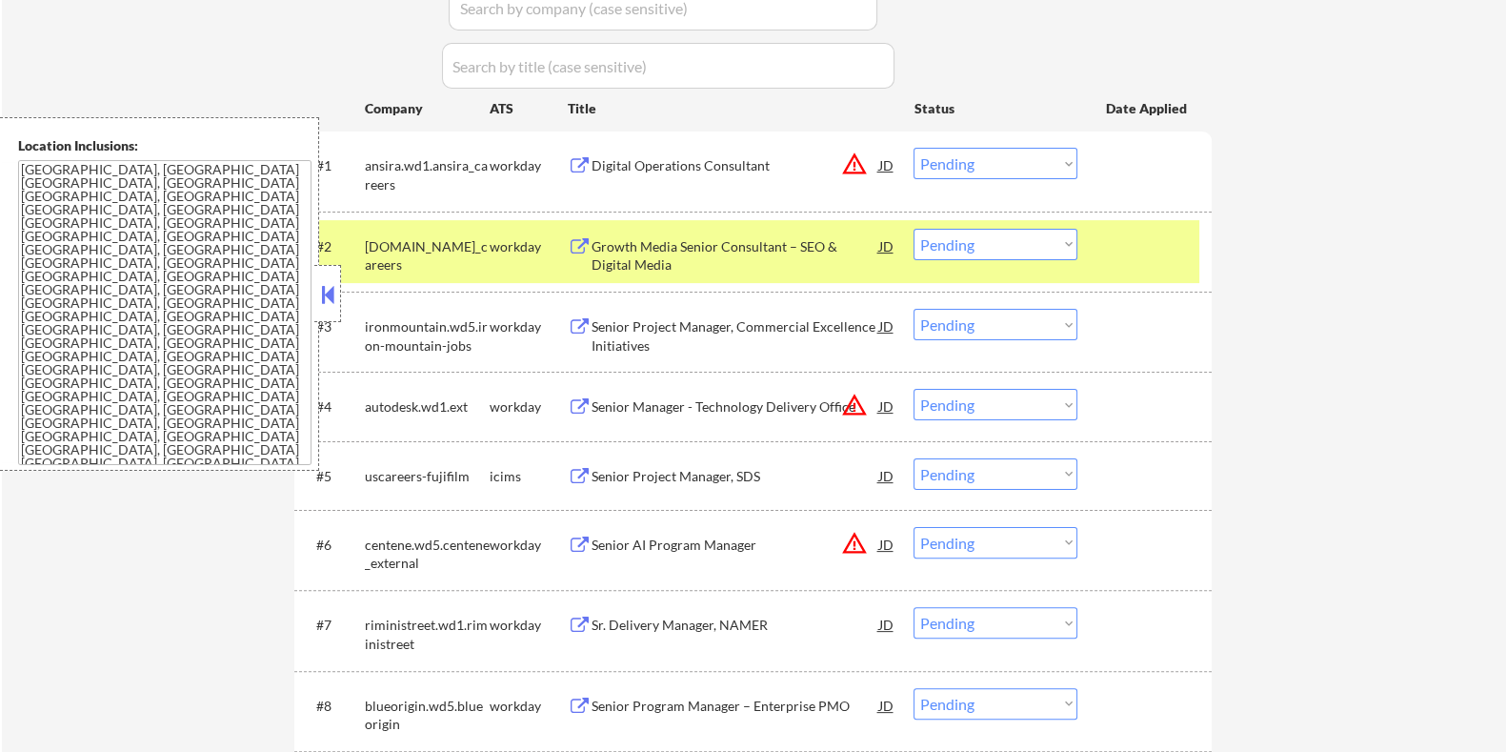
click at [654, 235] on div "Growth Media Senior Consultant – SEO & Digital Media" at bounding box center [735, 252] width 288 height 46
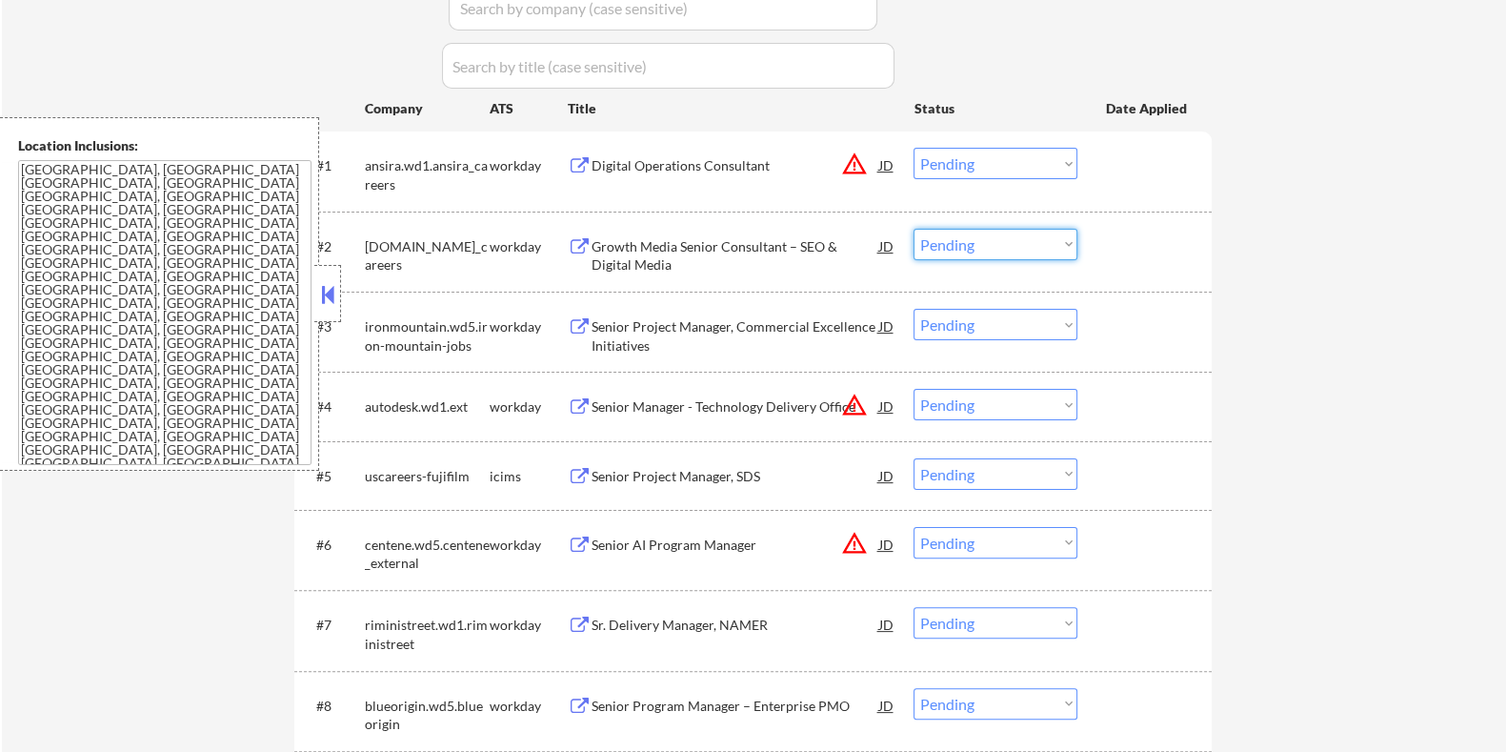
click at [988, 240] on select "Choose an option... Pending Applied Excluded (Questions) Excluded (Expired) Exc…" at bounding box center [996, 244] width 164 height 31
click at [914, 229] on select "Choose an option... Pending Applied Excluded (Questions) Excluded (Expired) Exc…" at bounding box center [996, 244] width 164 height 31
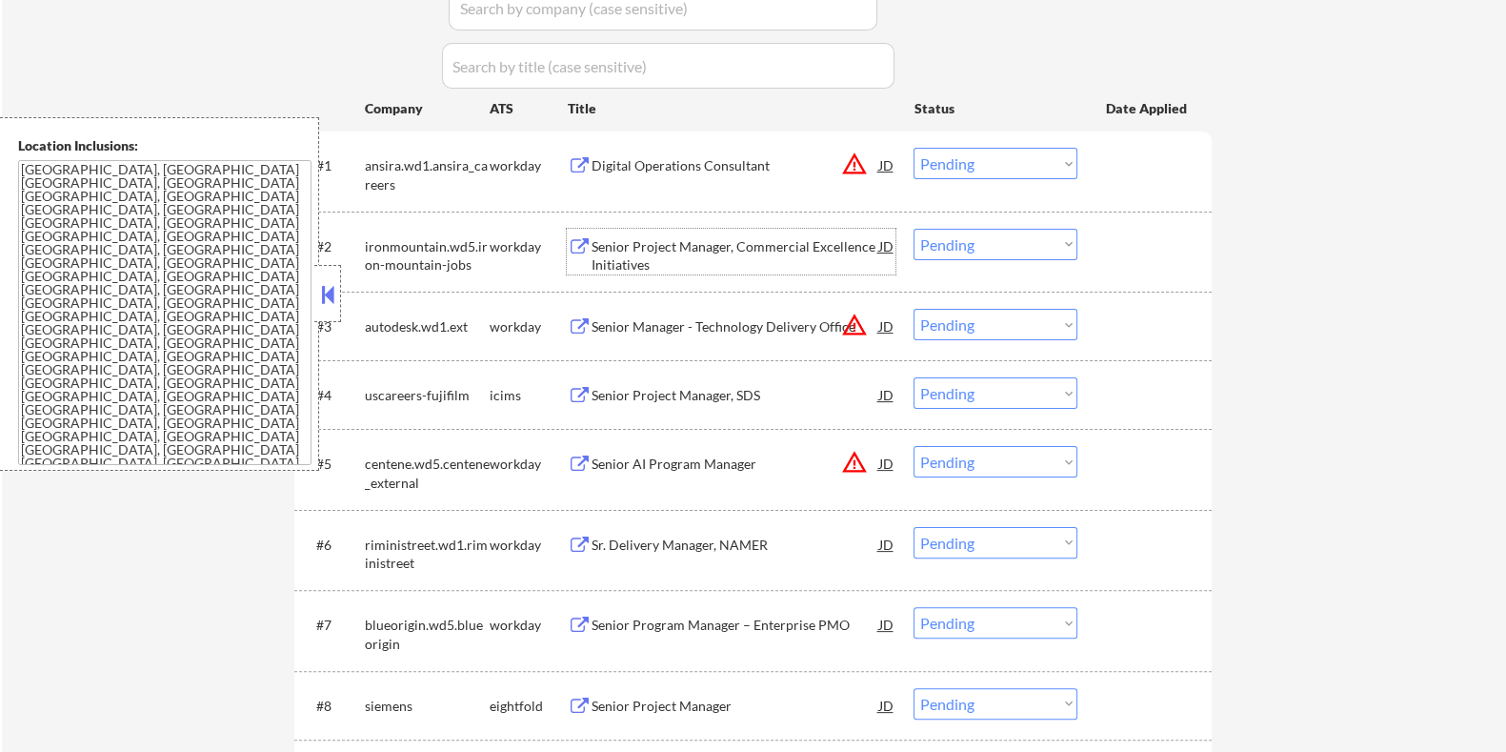
click at [733, 245] on div "Senior Project Manager, Commercial Excellence Initiatives" at bounding box center [735, 255] width 288 height 37
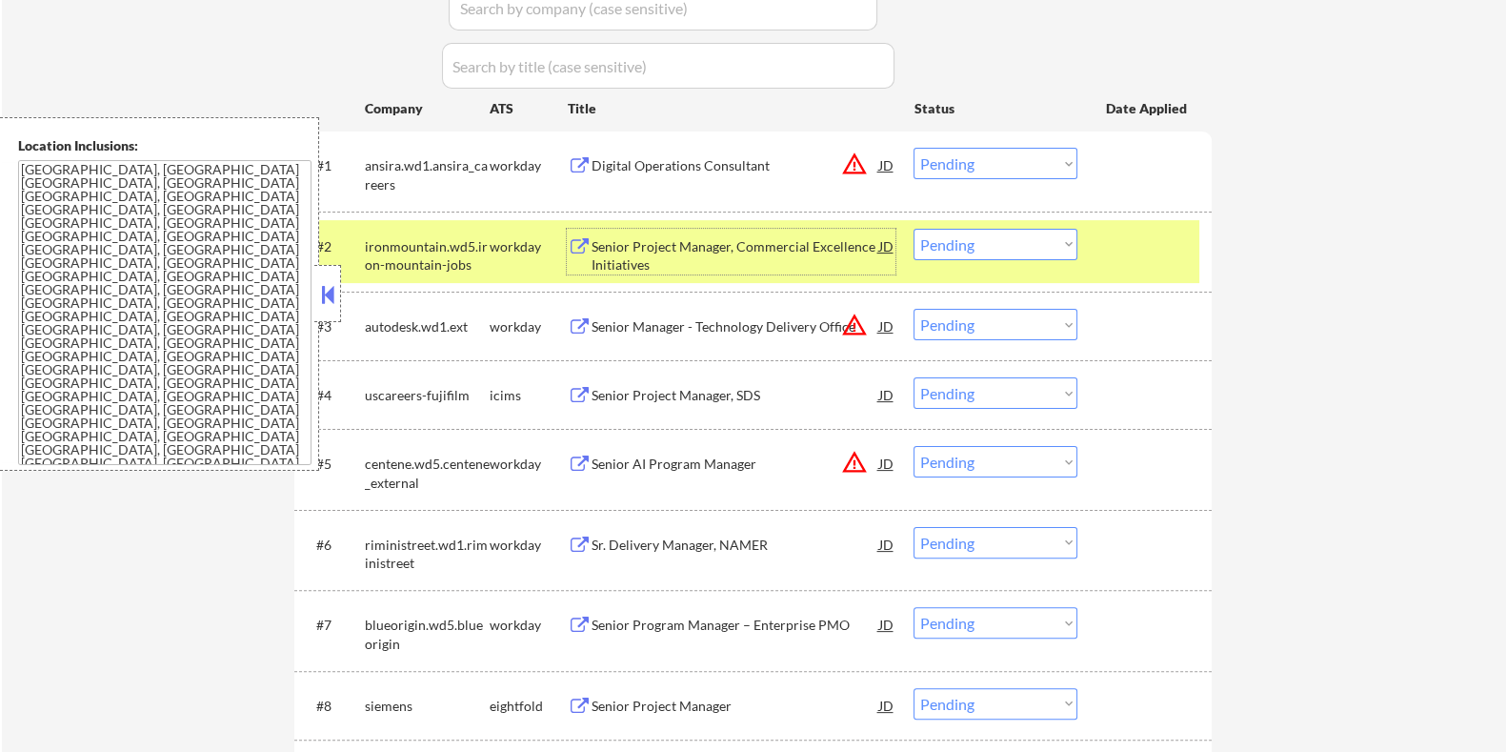
click at [972, 240] on select "Choose an option... Pending Applied Excluded (Questions) Excluded (Expired) Exc…" at bounding box center [996, 244] width 164 height 31
click at [914, 229] on select "Choose an option... Pending Applied Excluded (Questions) Excluded (Expired) Exc…" at bounding box center [996, 244] width 164 height 31
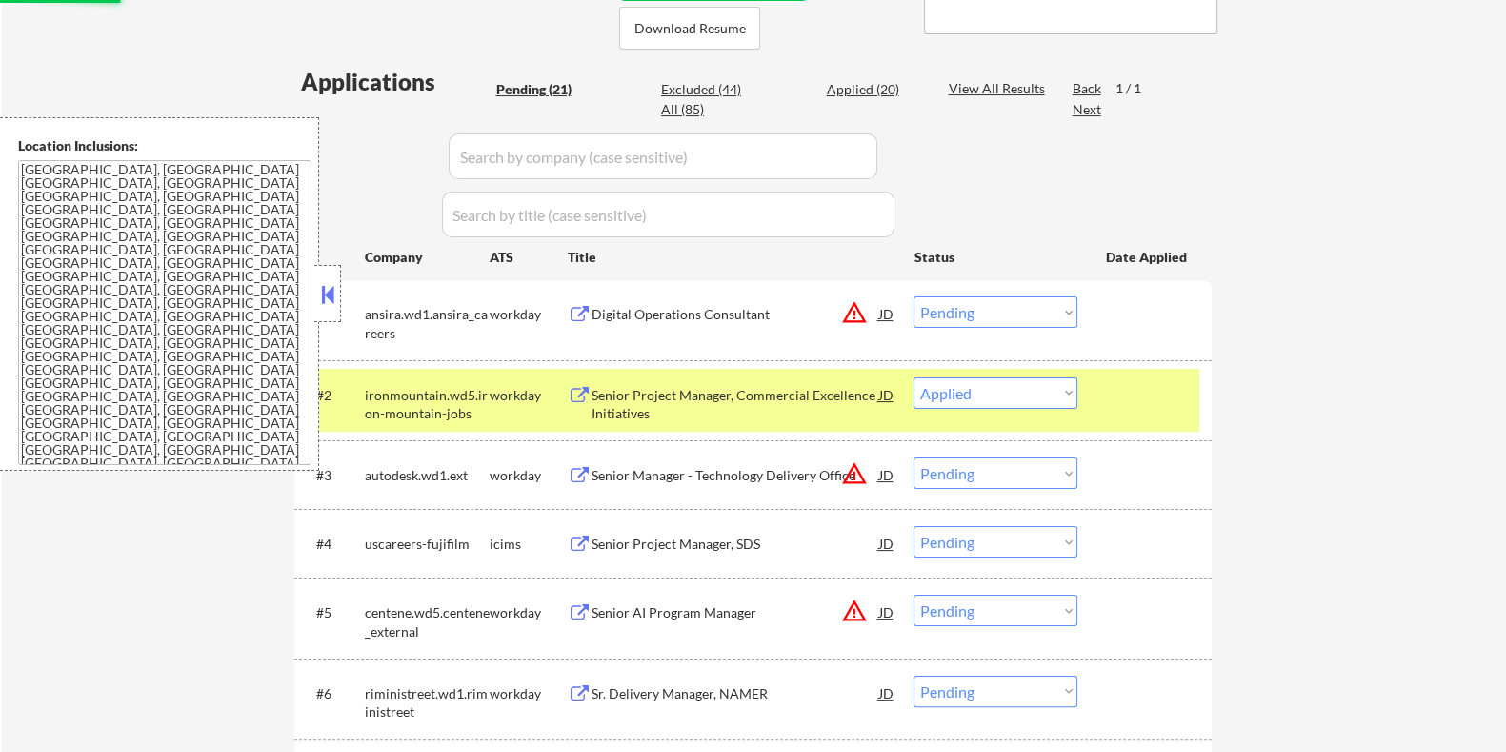
scroll to position [352, 0]
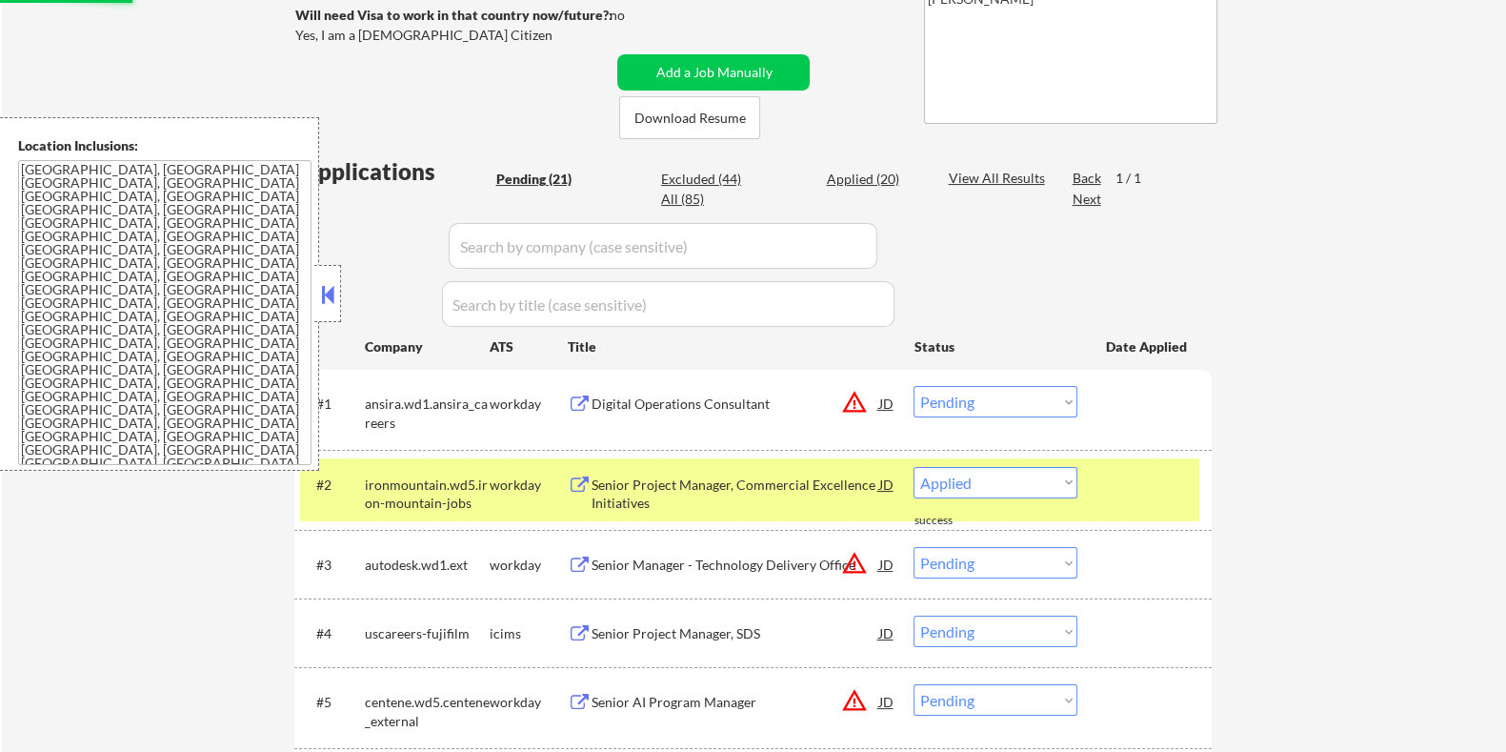
select select ""pending""
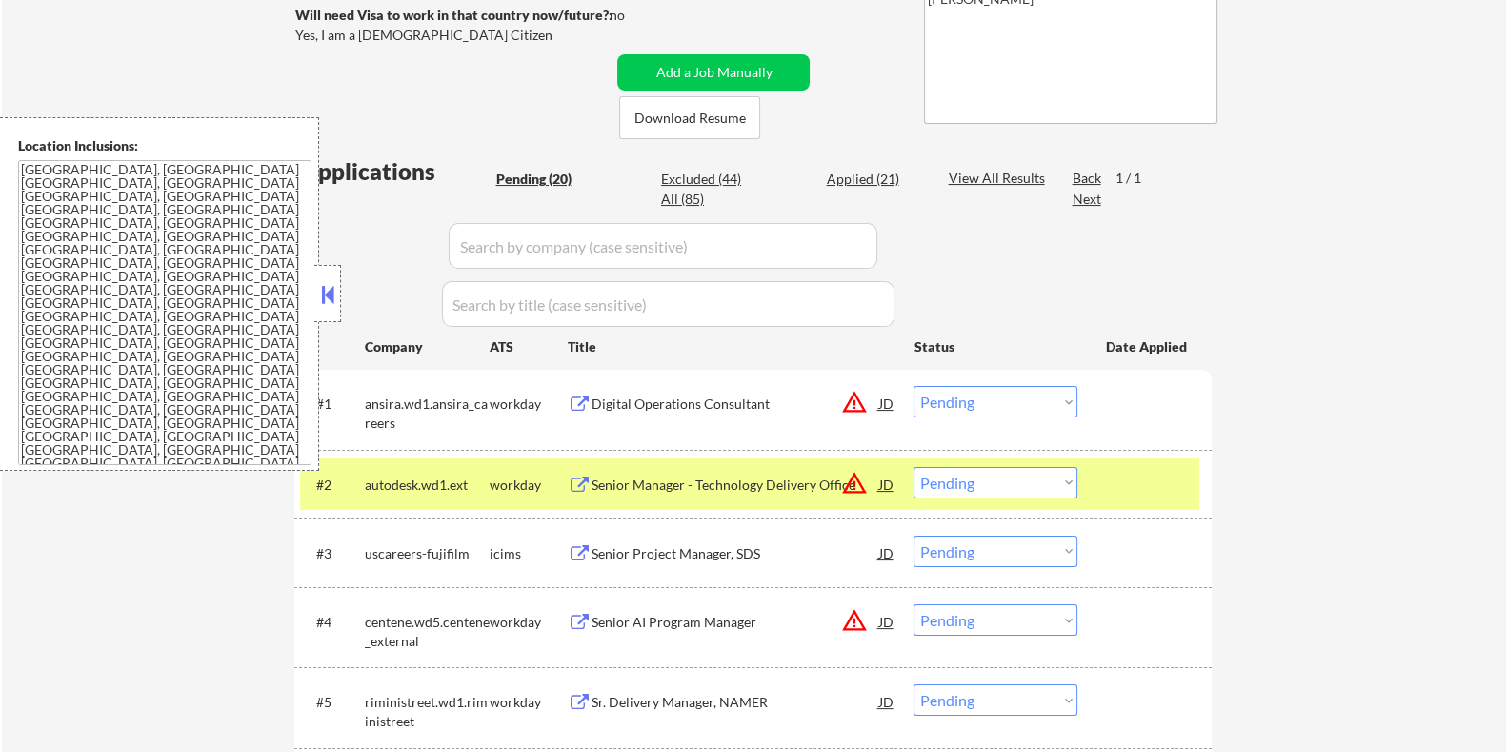
scroll to position [710, 0]
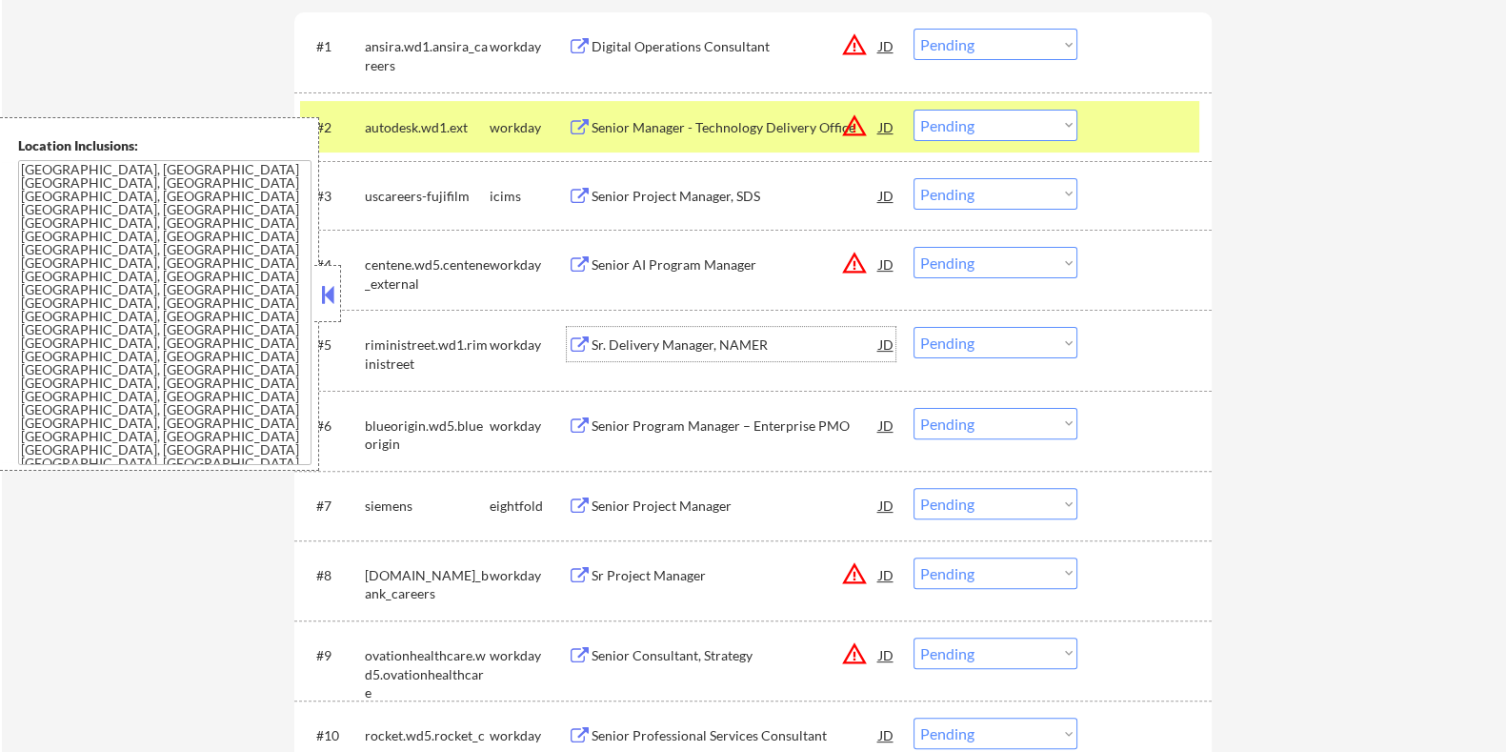
click at [617, 342] on div "Sr. Delivery Manager, NAMER" at bounding box center [735, 344] width 288 height 19
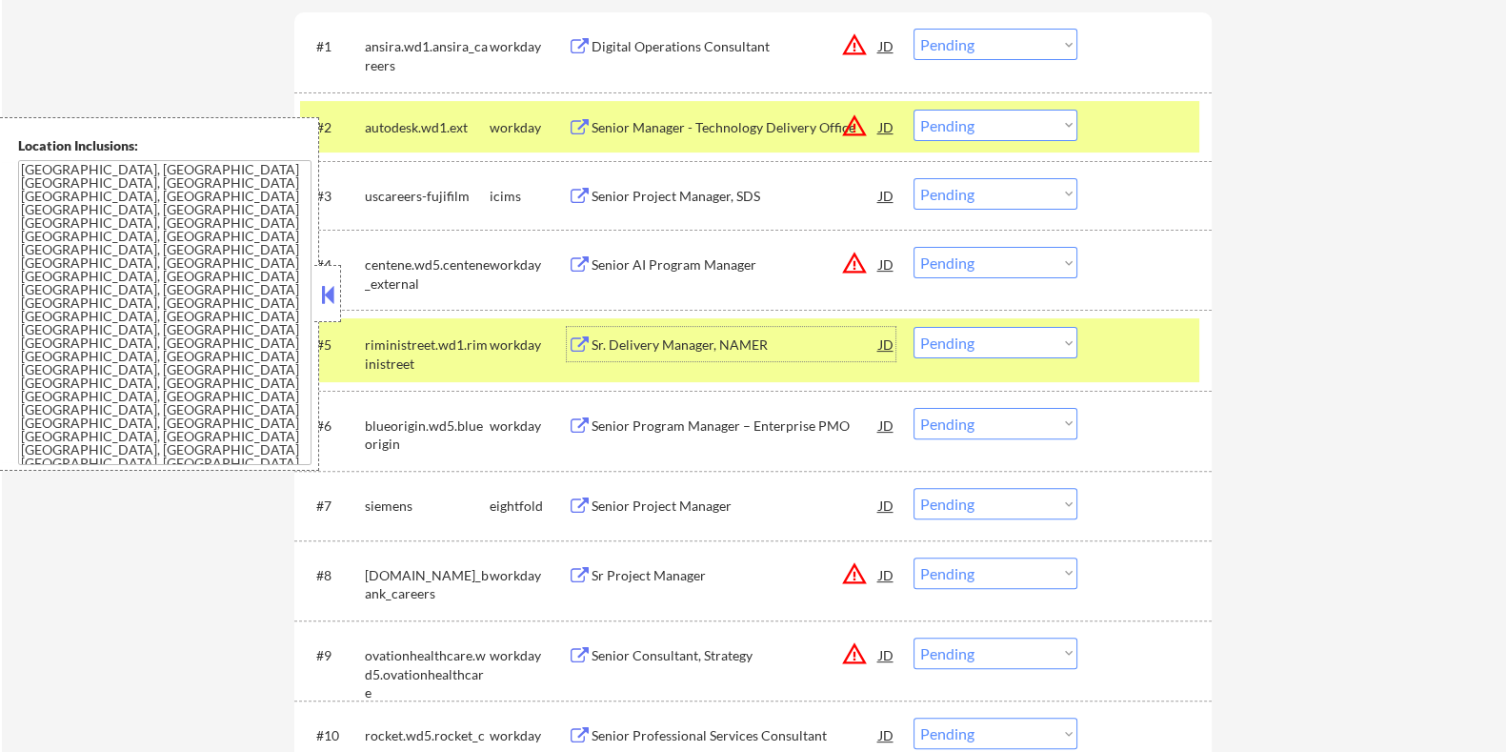
click at [1026, 340] on select "Choose an option... Pending Applied Excluded (Questions) Excluded (Expired) Exc…" at bounding box center [996, 342] width 164 height 31
click at [914, 327] on select "Choose an option... Pending Applied Excluded (Questions) Excluded (Expired) Exc…" at bounding box center [996, 342] width 164 height 31
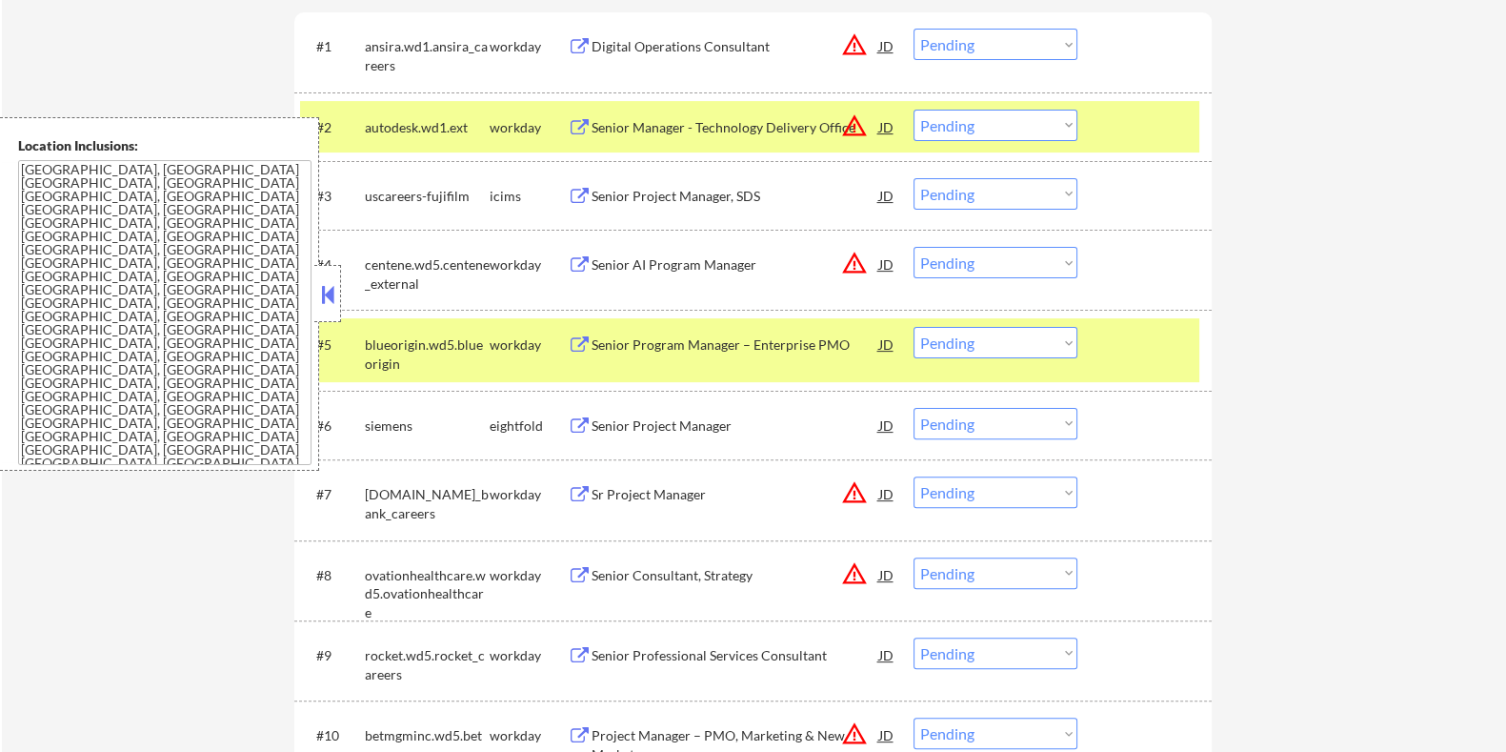
click at [688, 352] on div "Senior Program Manager – Enterprise PMO" at bounding box center [735, 344] width 288 height 19
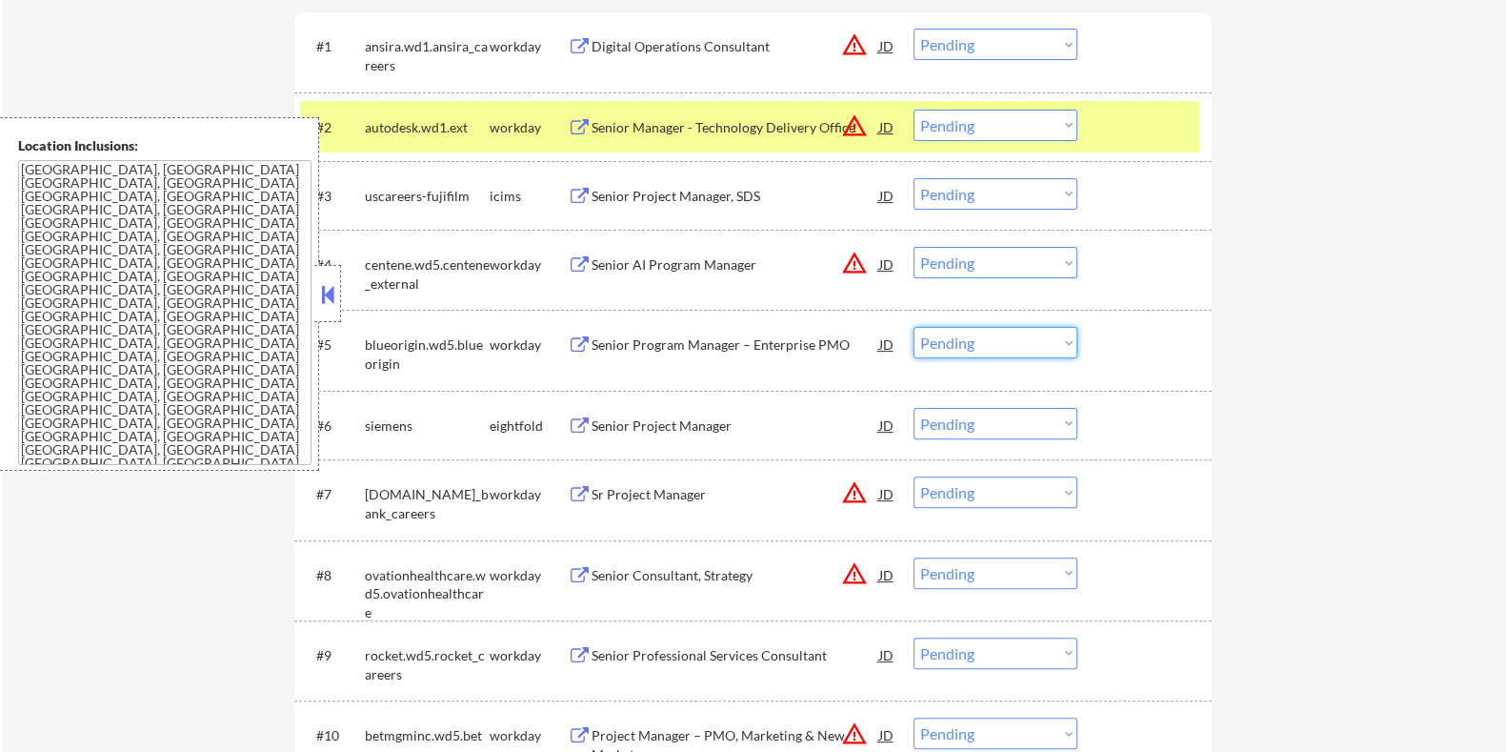
click at [967, 338] on select "Choose an option... Pending Applied Excluded (Questions) Excluded (Expired) Exc…" at bounding box center [996, 342] width 164 height 31
click at [914, 327] on select "Choose an option... Pending Applied Excluded (Questions) Excluded (Expired) Exc…" at bounding box center [996, 342] width 164 height 31
select select ""pending""
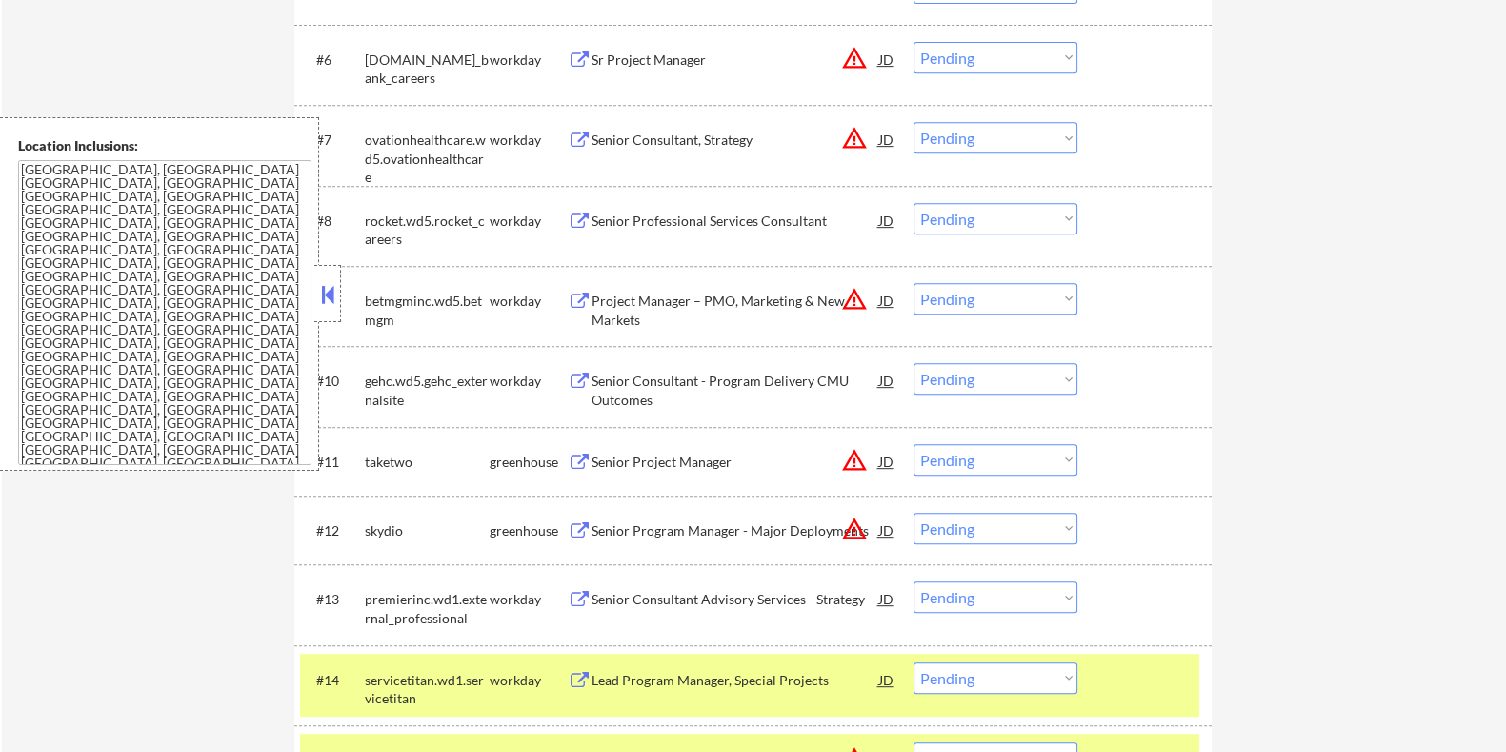
scroll to position [1067, 0]
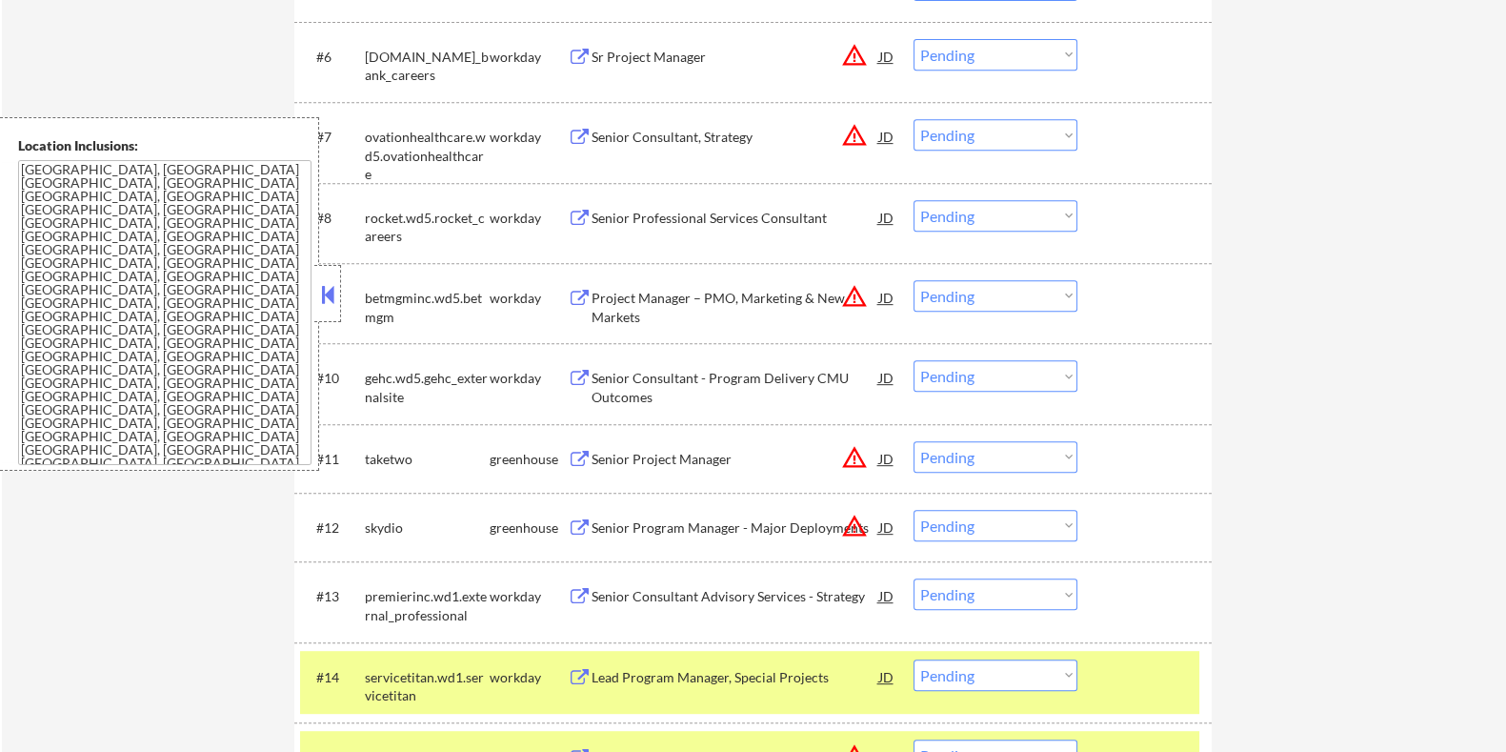
click at [668, 212] on div "Senior Professional Services Consultant" at bounding box center [735, 218] width 288 height 19
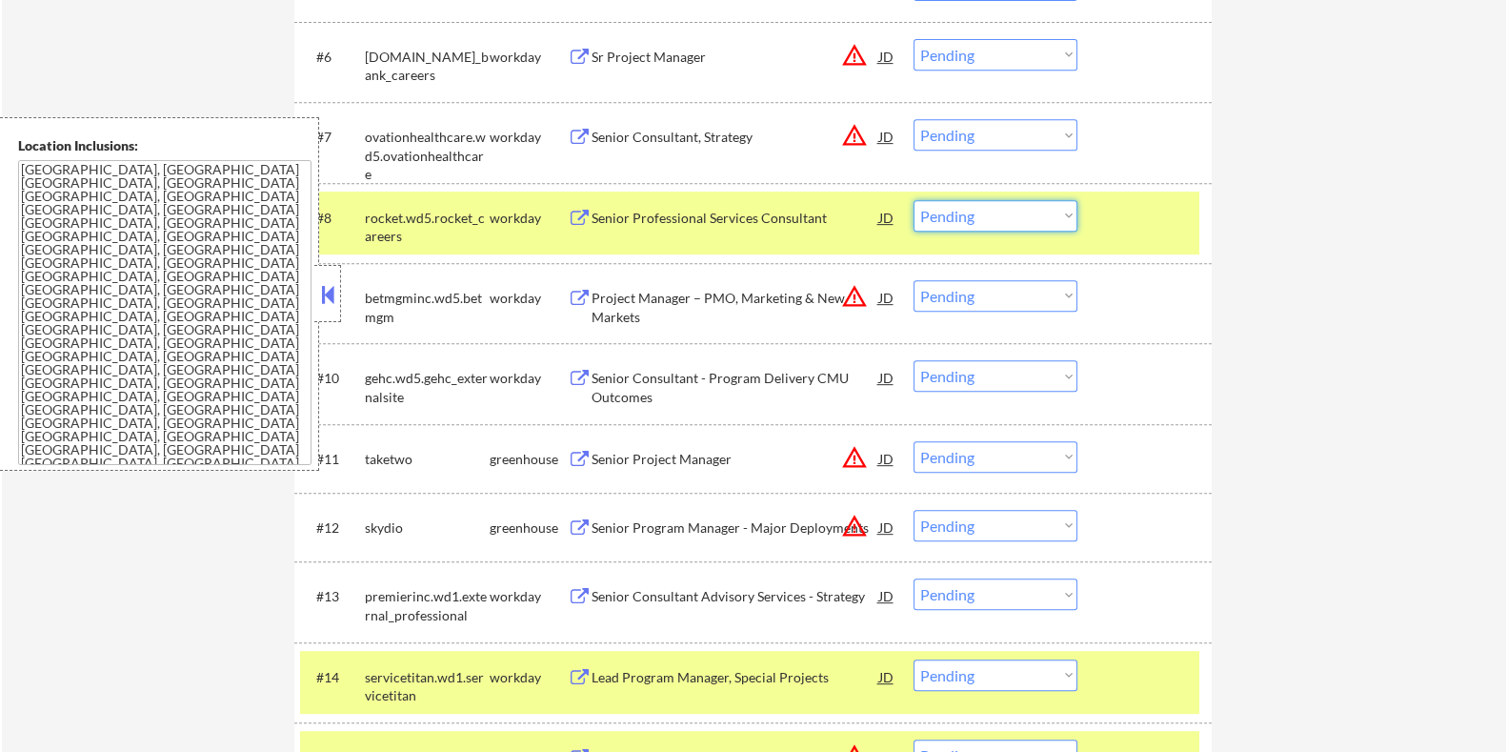
click at [990, 216] on select "Choose an option... Pending Applied Excluded (Questions) Excluded (Expired) Exc…" at bounding box center [996, 215] width 164 height 31
click at [914, 200] on select "Choose an option... Pending Applied Excluded (Questions) Excluded (Expired) Exc…" at bounding box center [996, 215] width 164 height 31
select select ""pending""
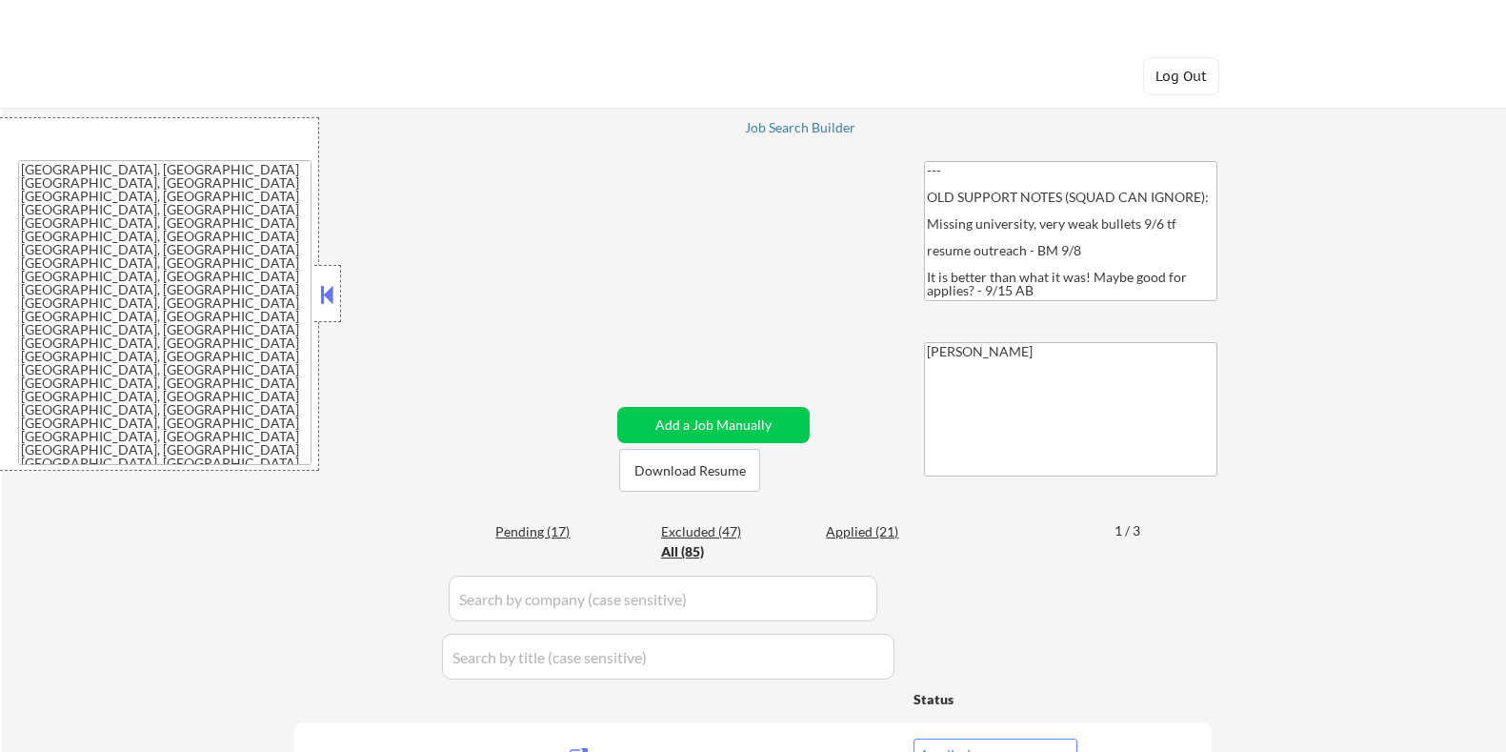
select select ""applied""
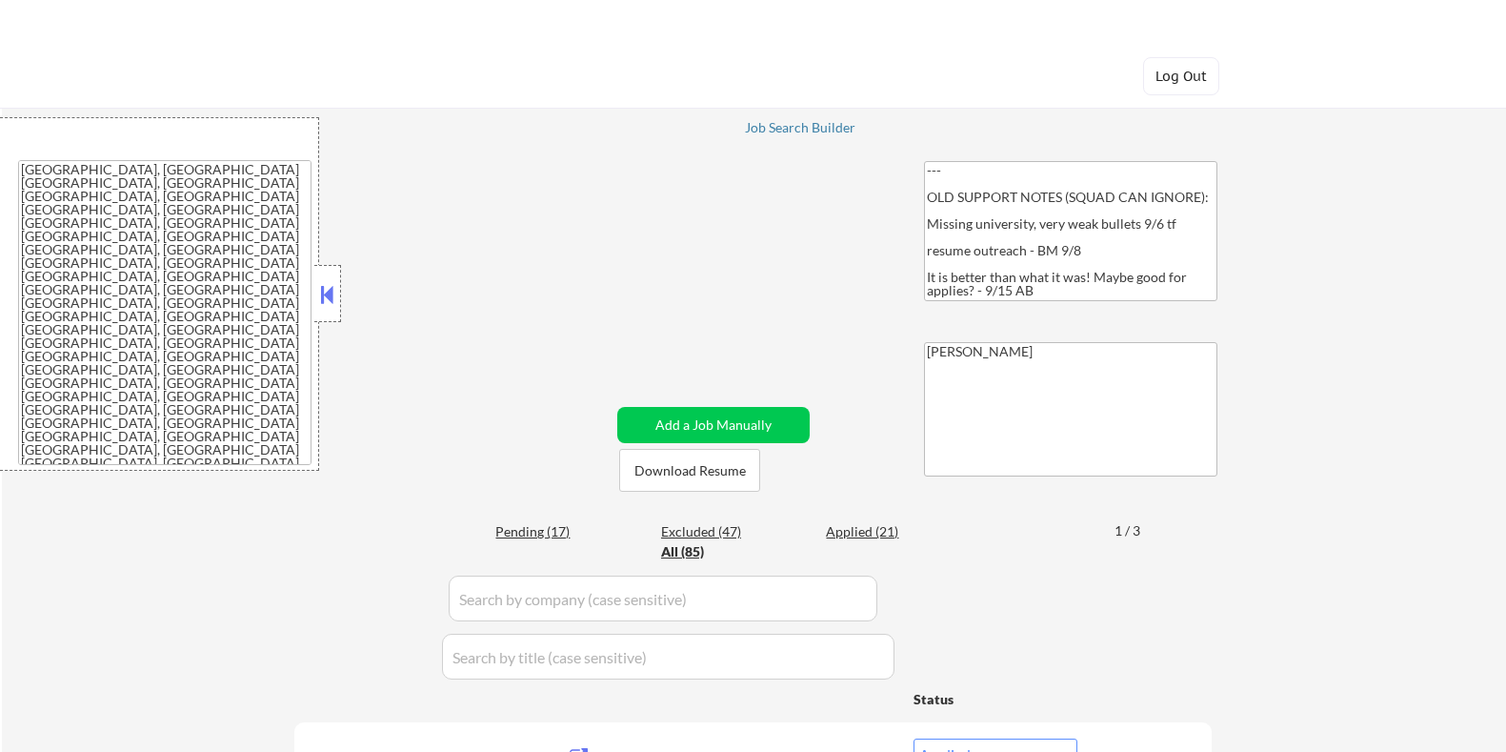
select select ""applied""
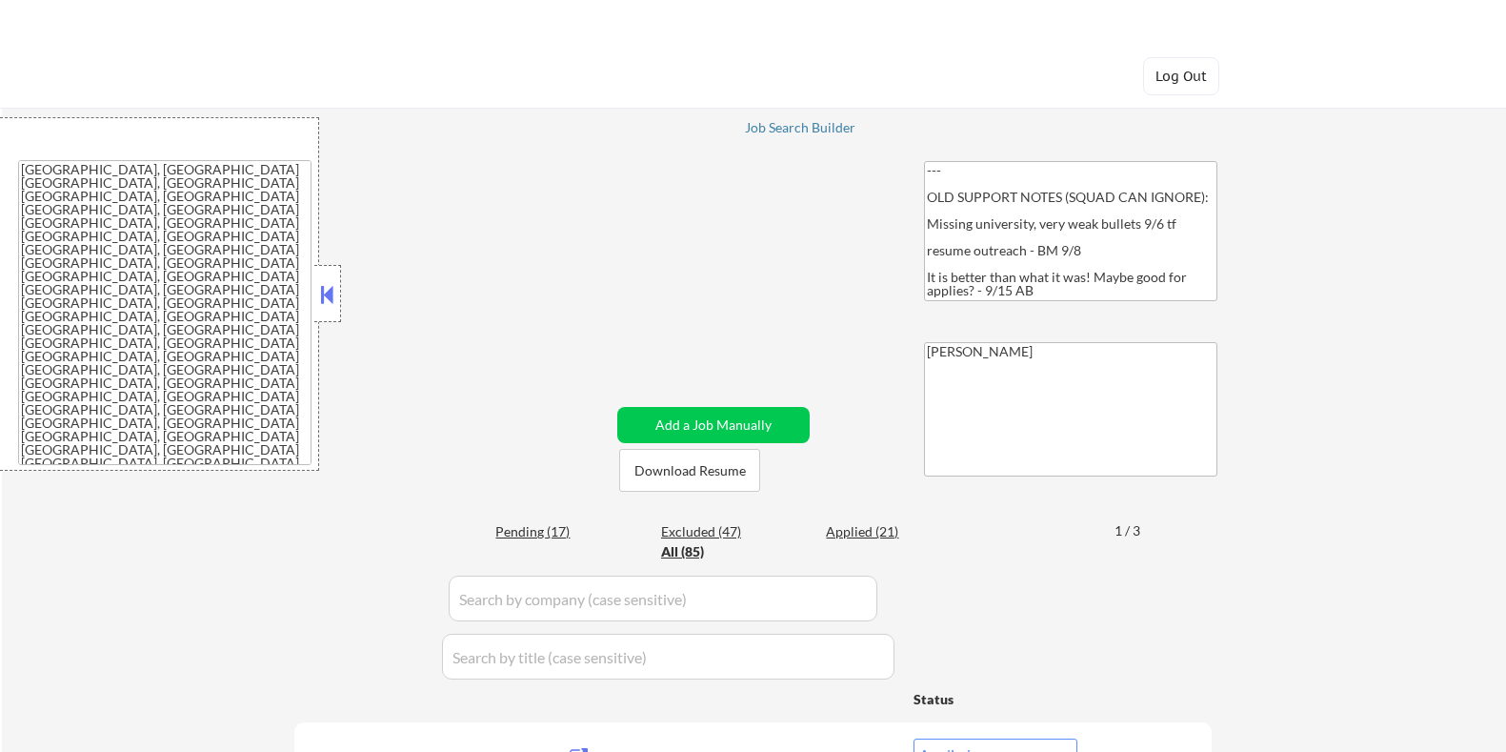
select select ""applied""
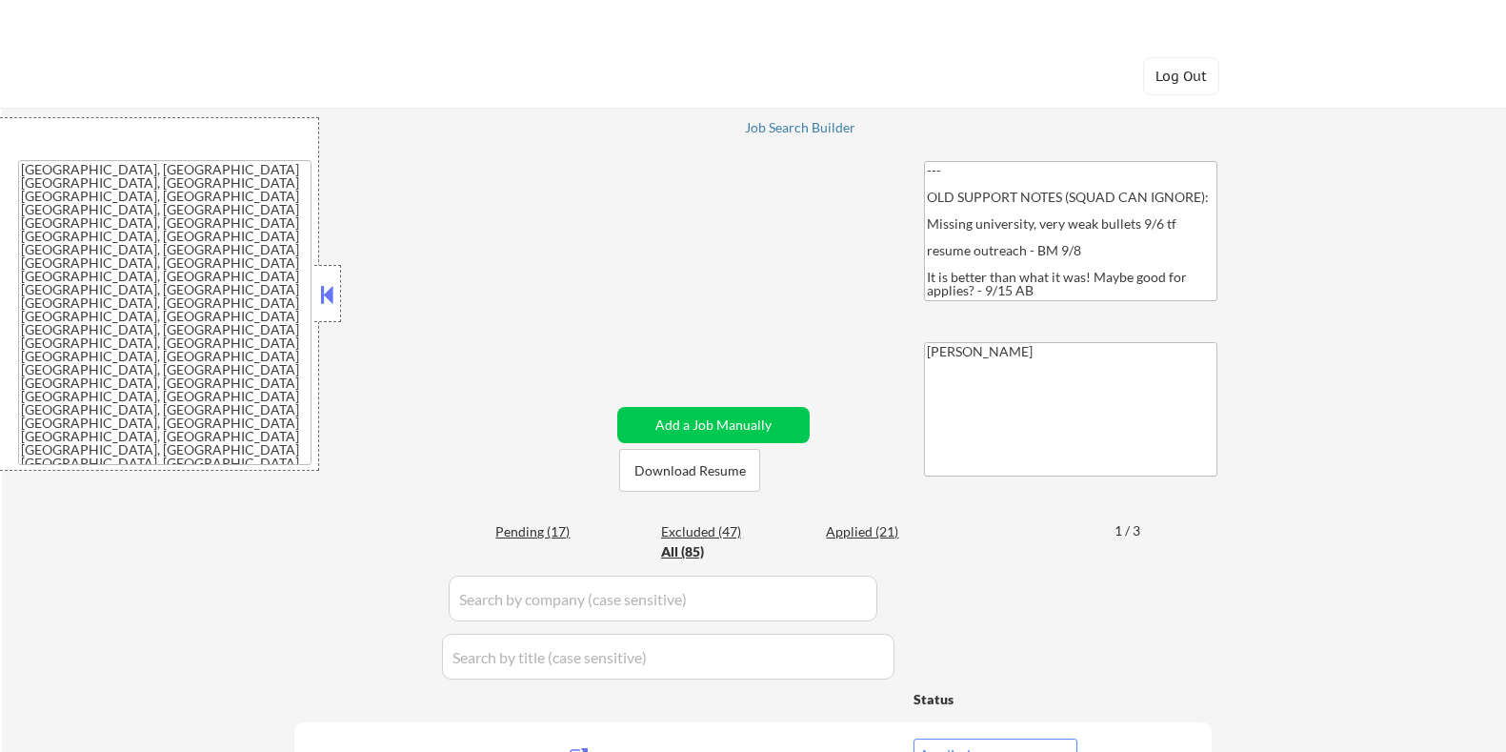
select select ""applied""
select select ""pending""
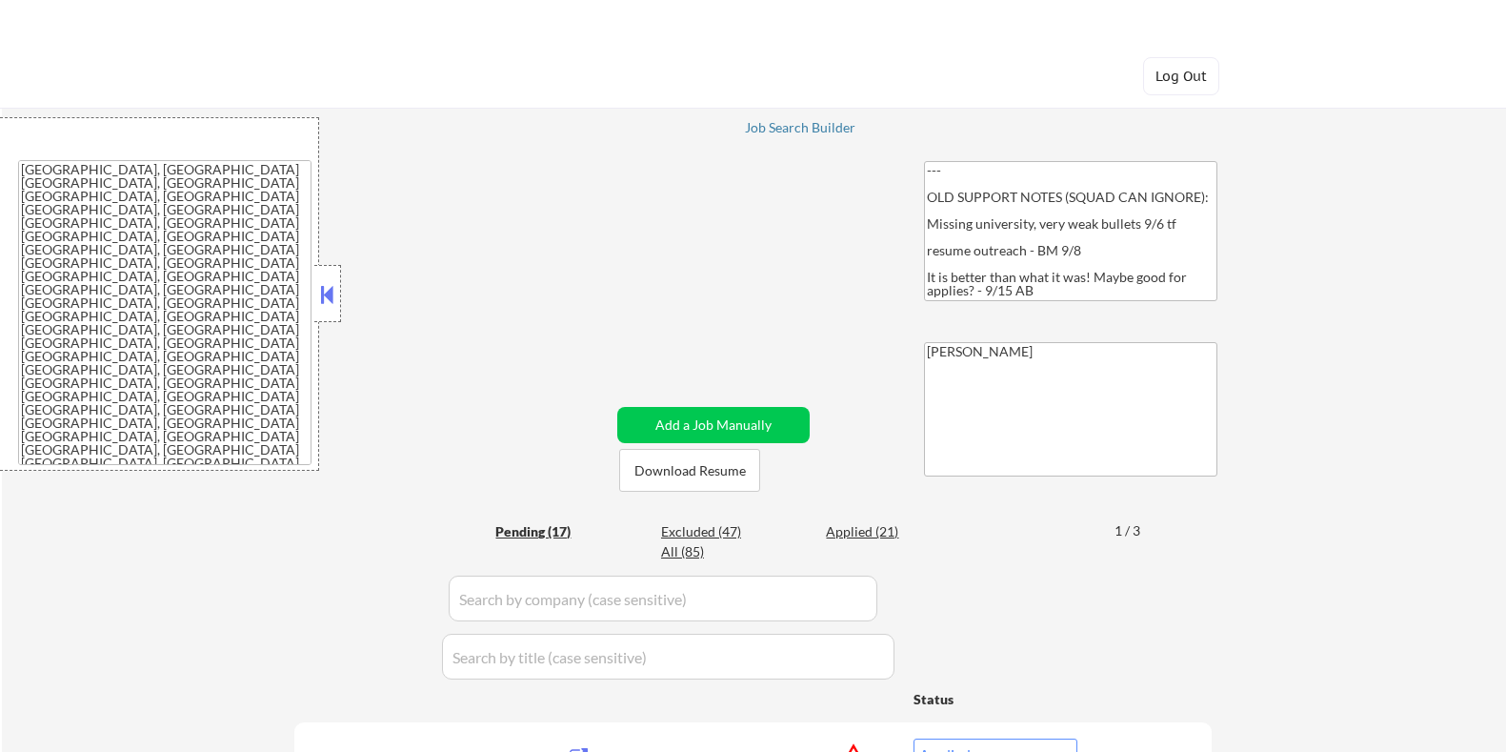
select select ""pending""
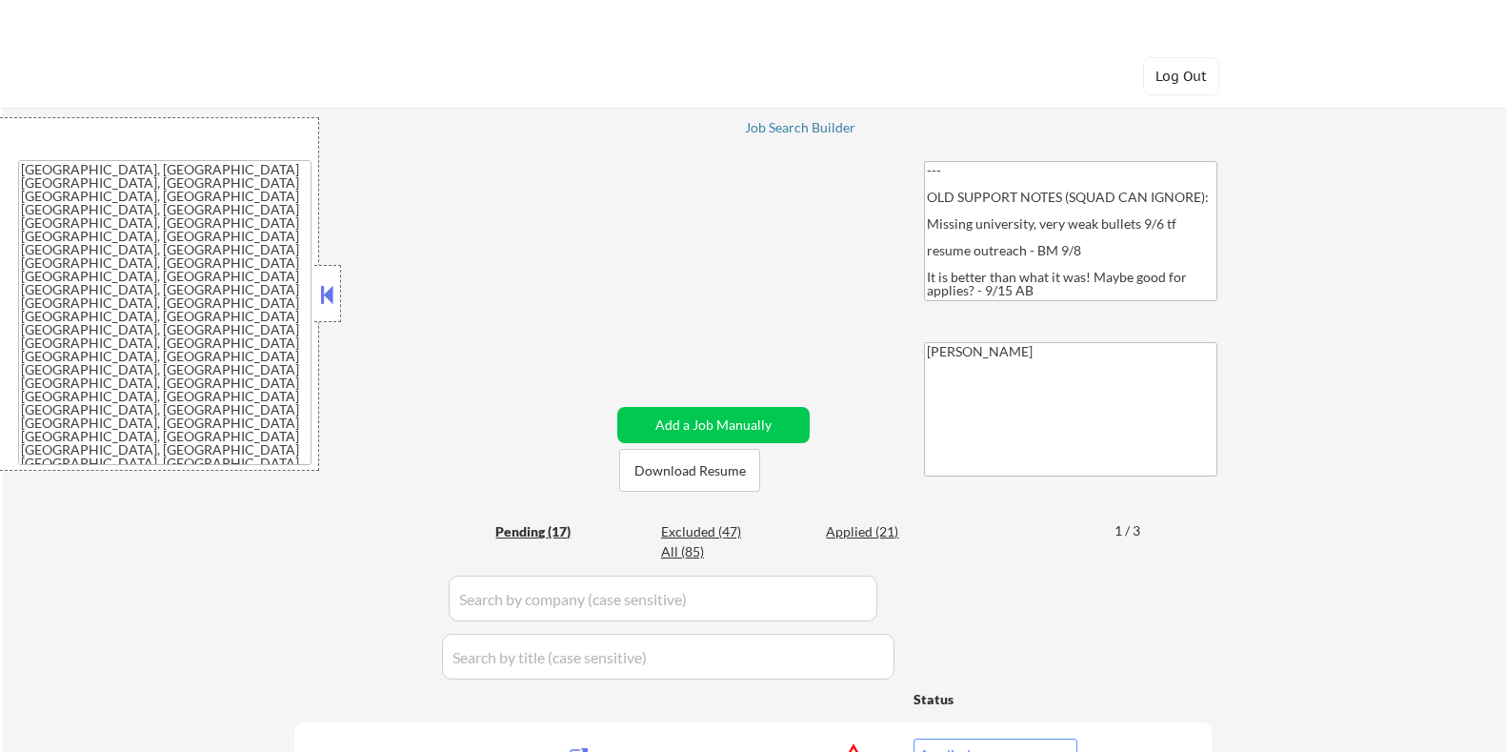
select select ""pending""
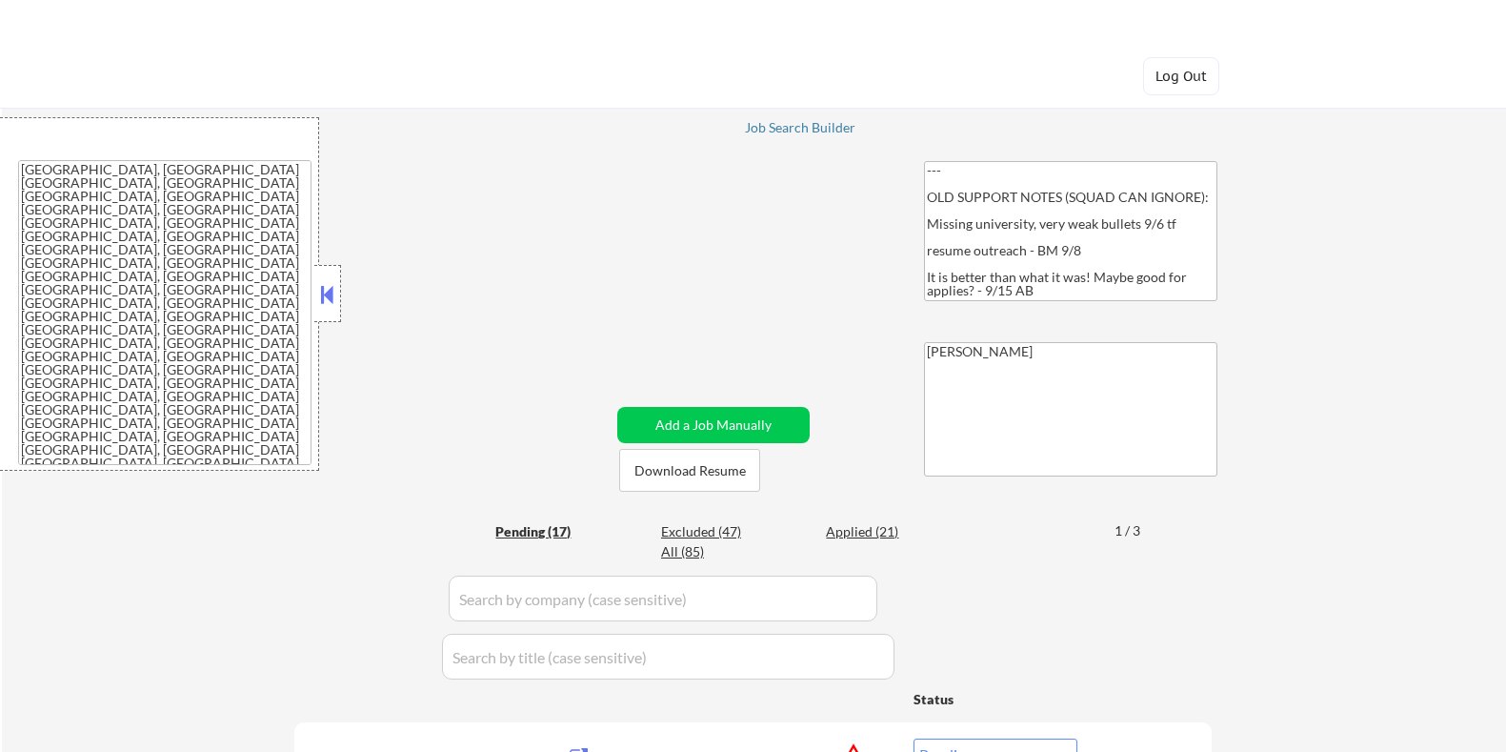
select select ""pending""
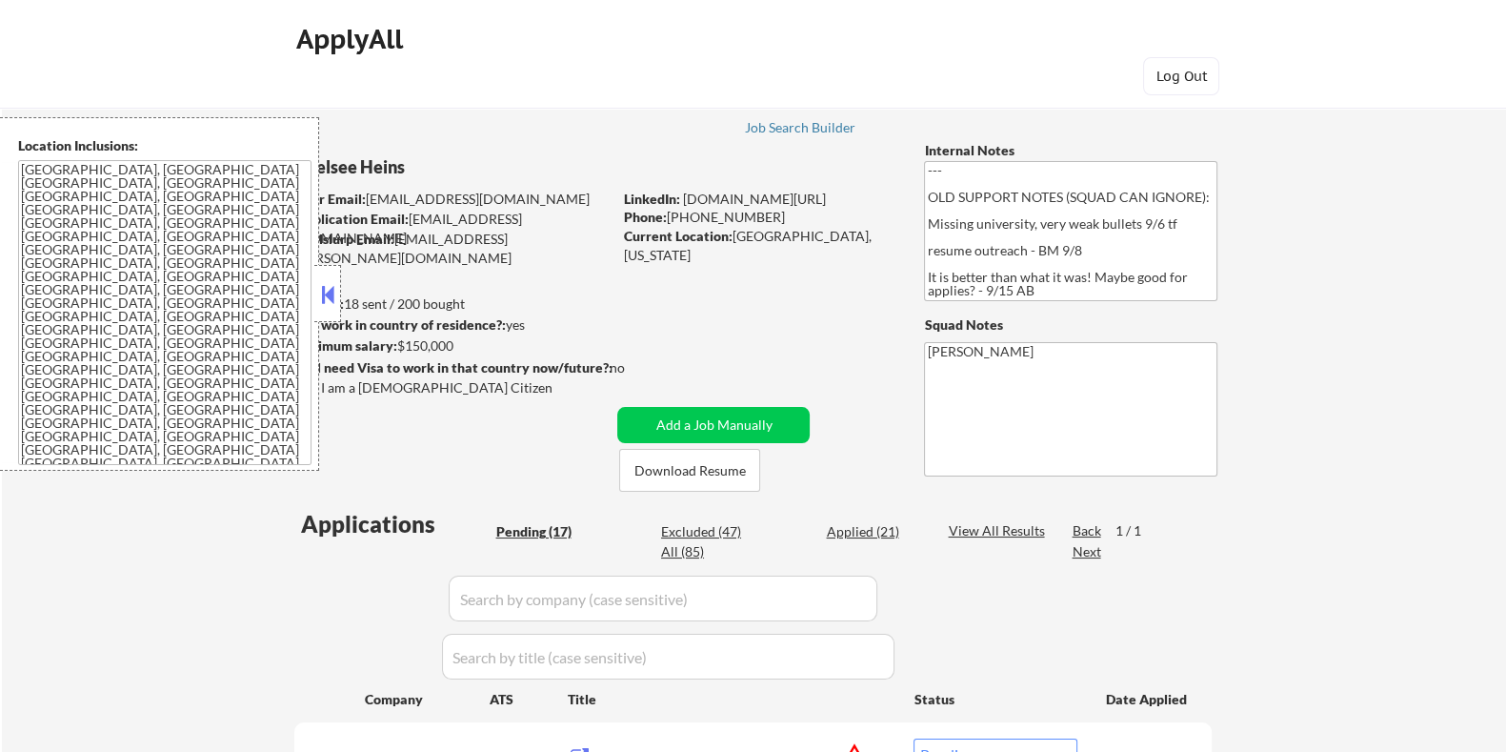
click at [320, 284] on button at bounding box center [327, 294] width 21 height 29
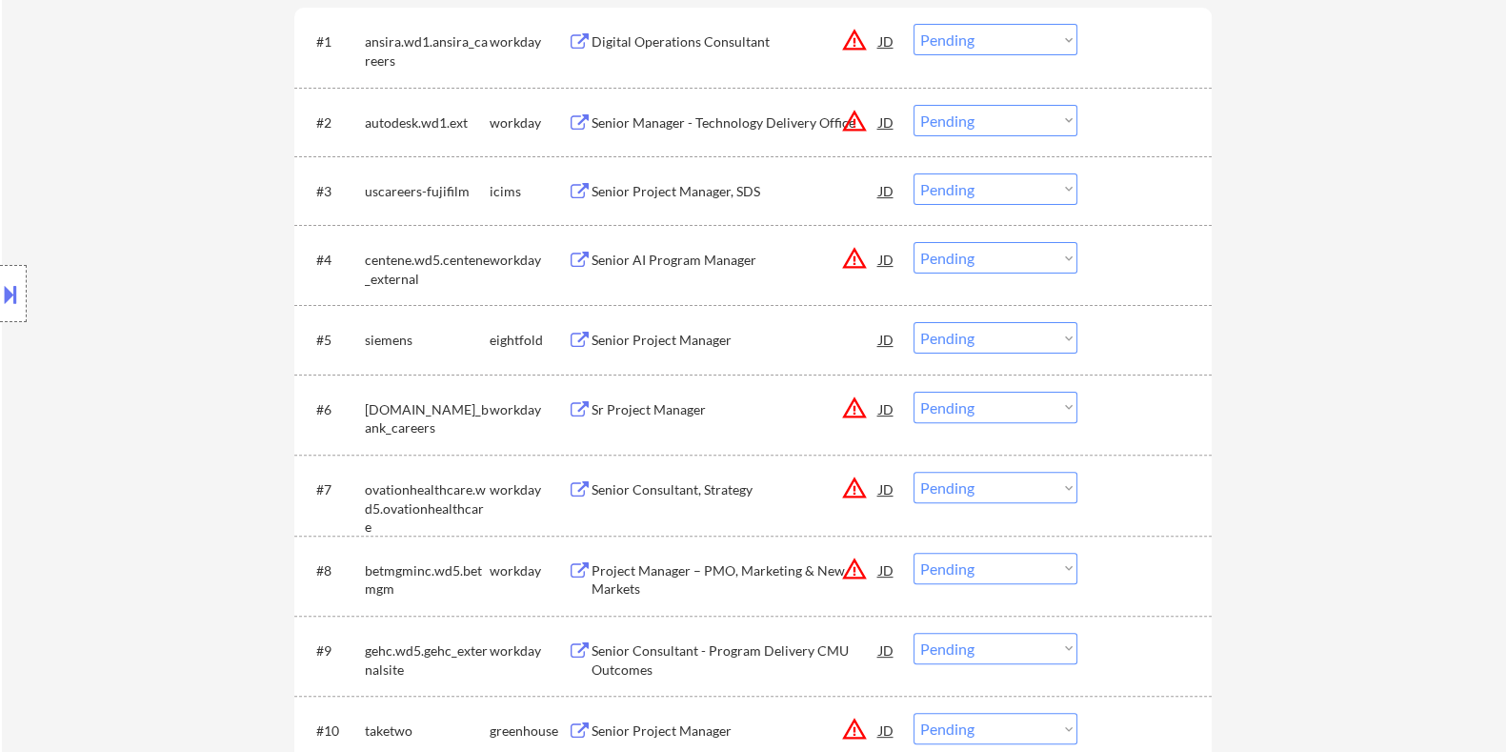
scroll to position [833, 0]
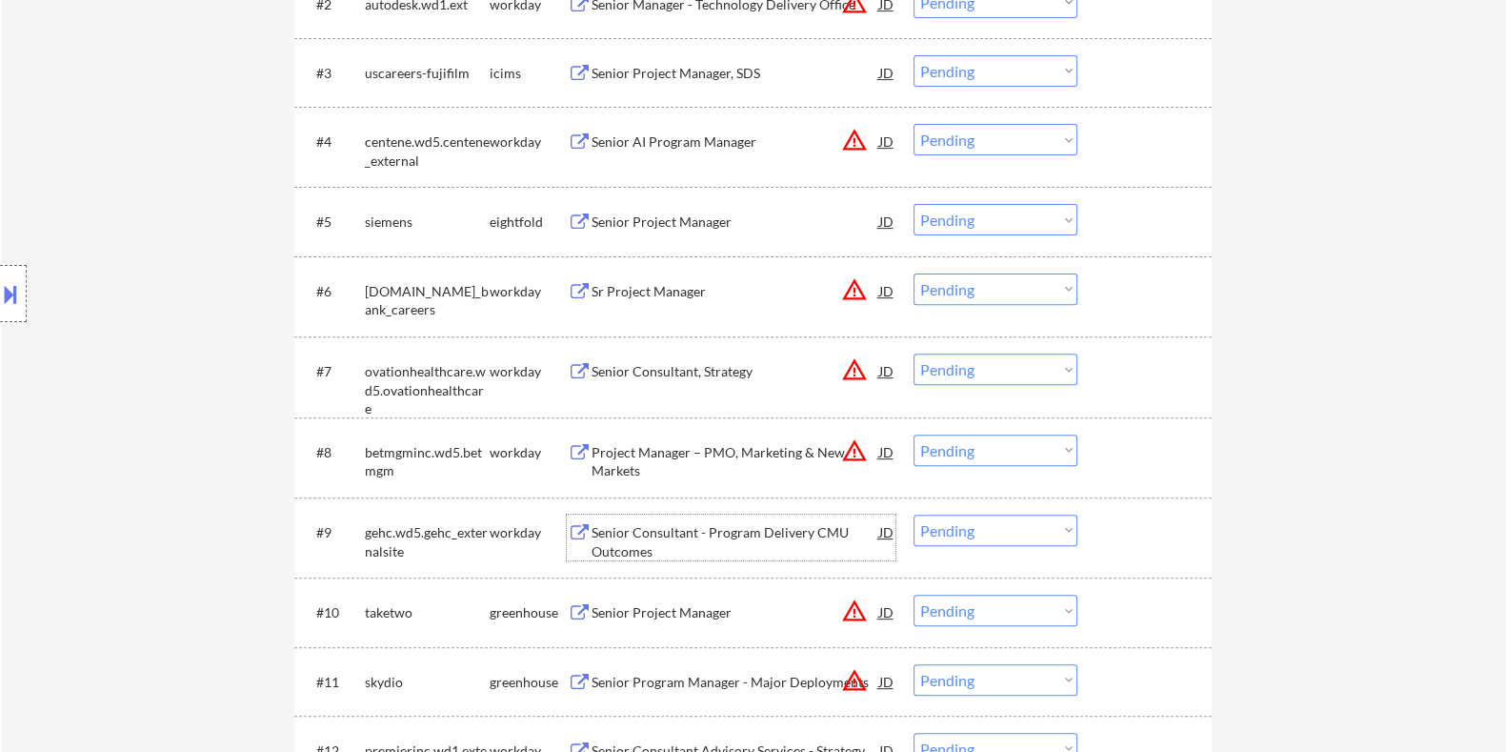
click at [681, 533] on div "Senior Consultant - Program Delivery CMU Outcomes" at bounding box center [735, 541] width 288 height 37
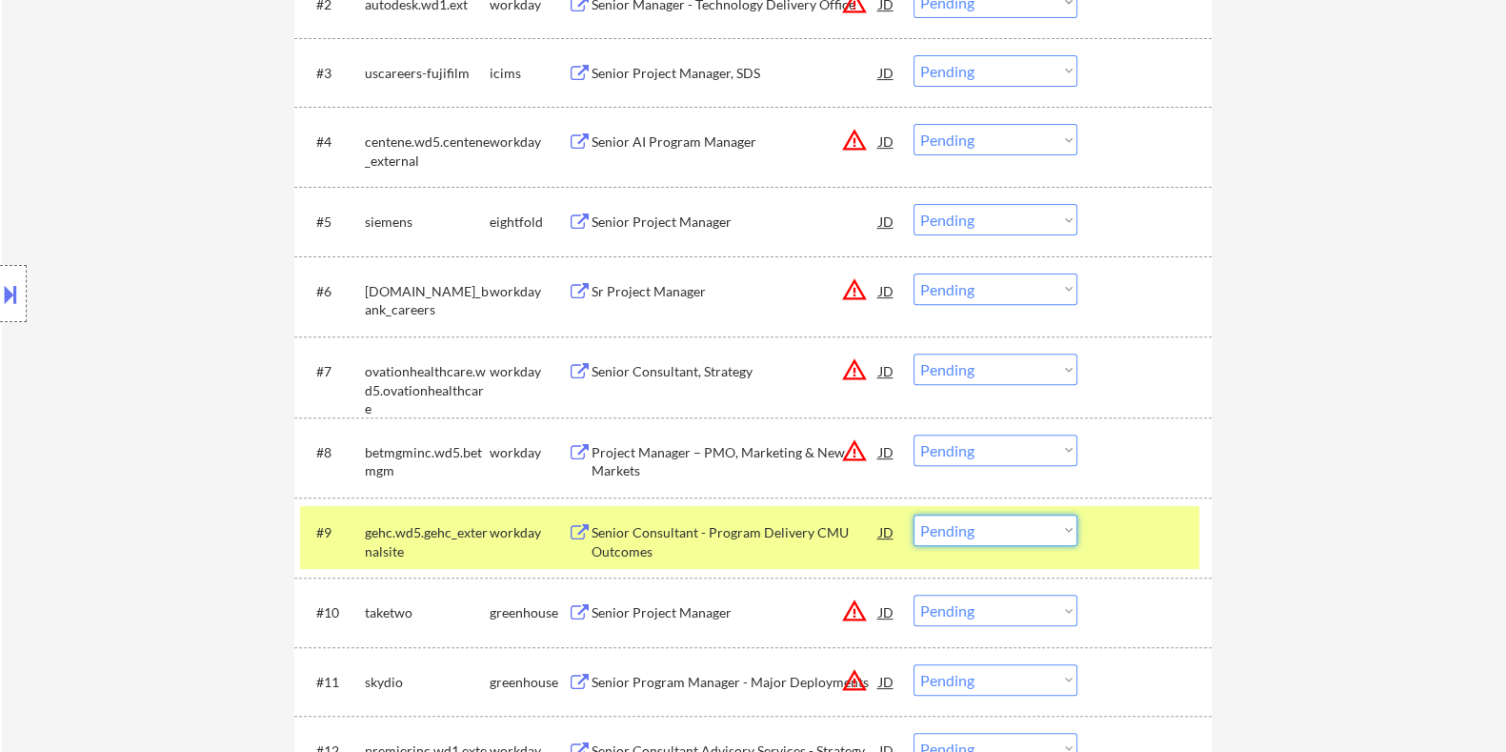
click at [1001, 526] on select "Choose an option... Pending Applied Excluded (Questions) Excluded (Expired) Exc…" at bounding box center [996, 529] width 164 height 31
click at [914, 514] on select "Choose an option... Pending Applied Excluded (Questions) Excluded (Expired) Exc…" at bounding box center [996, 529] width 164 height 31
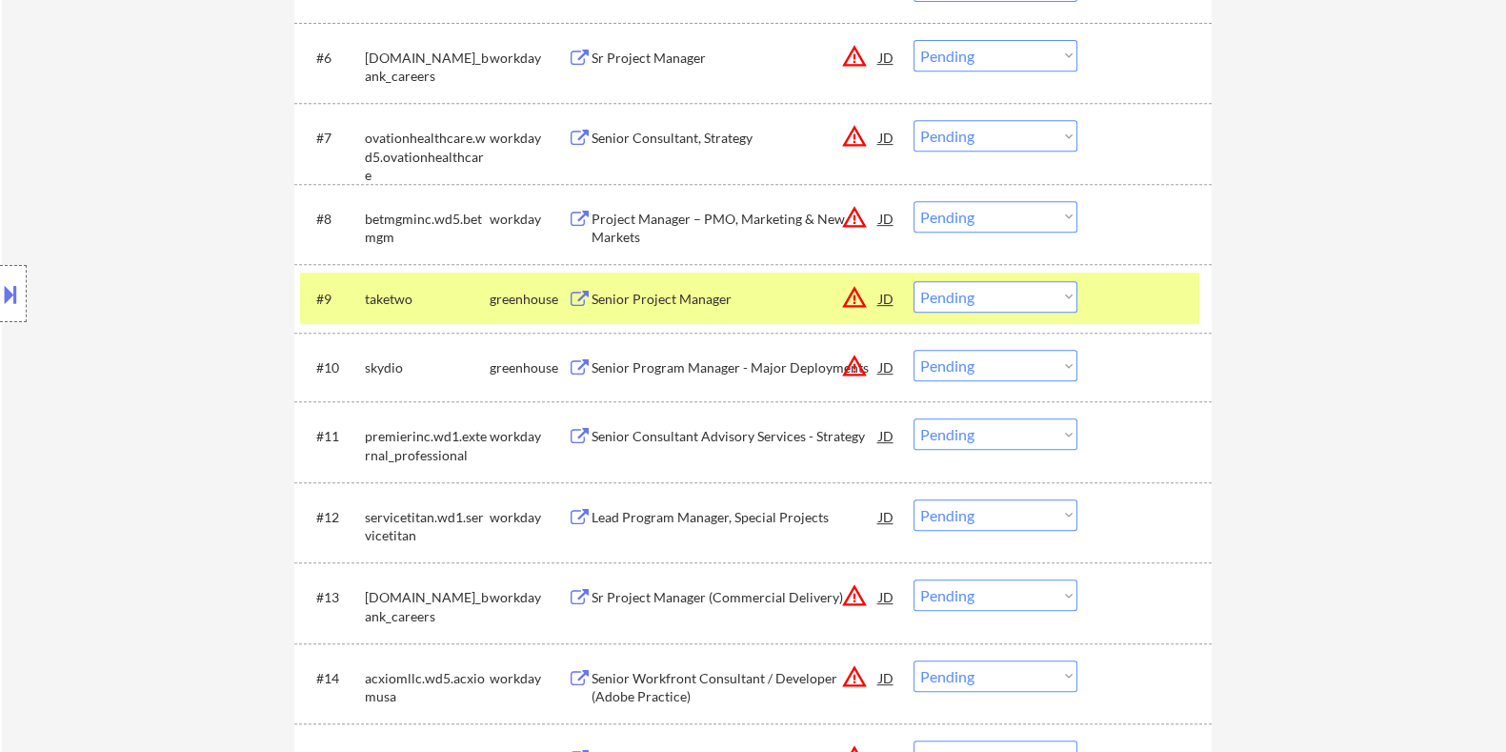
scroll to position [1072, 0]
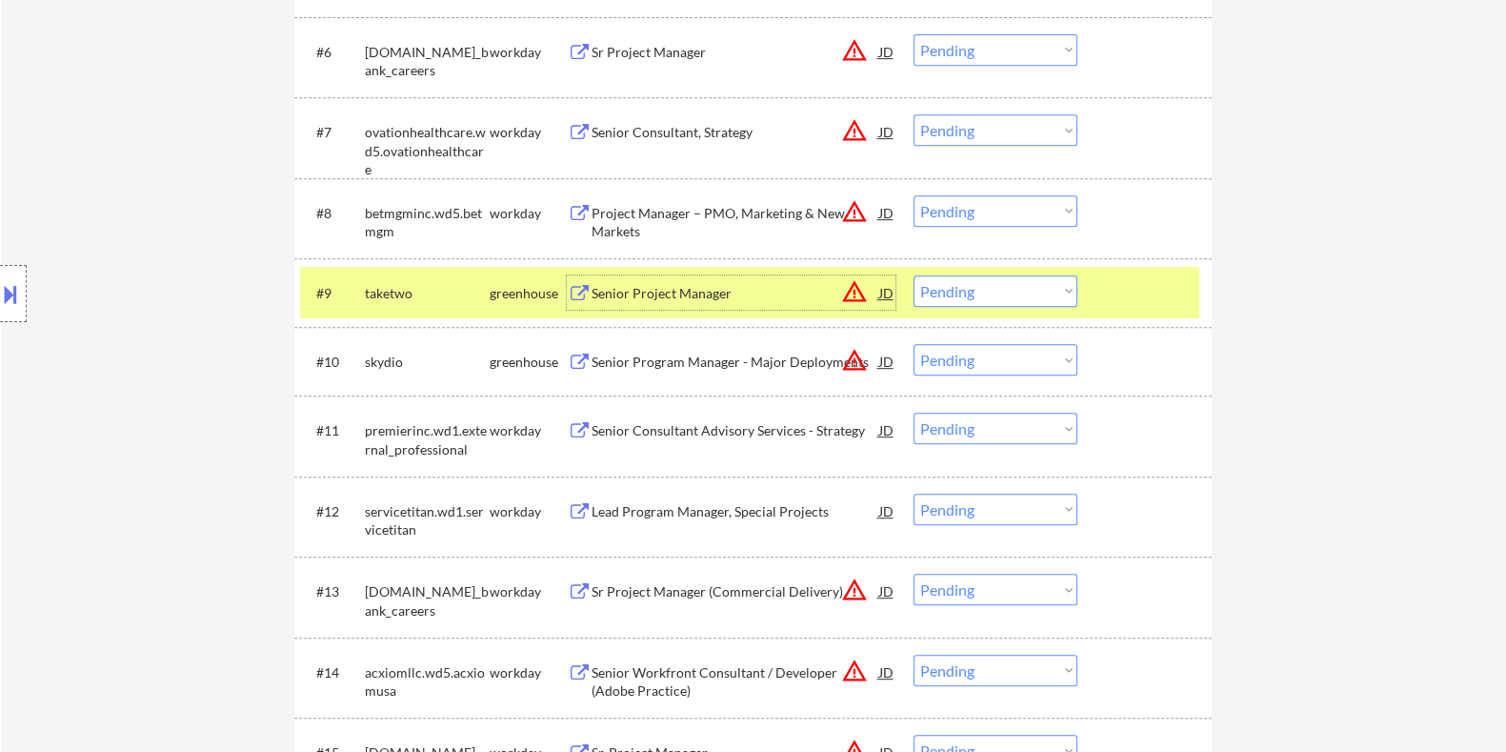
click at [702, 287] on div "Senior Project Manager" at bounding box center [735, 293] width 288 height 19
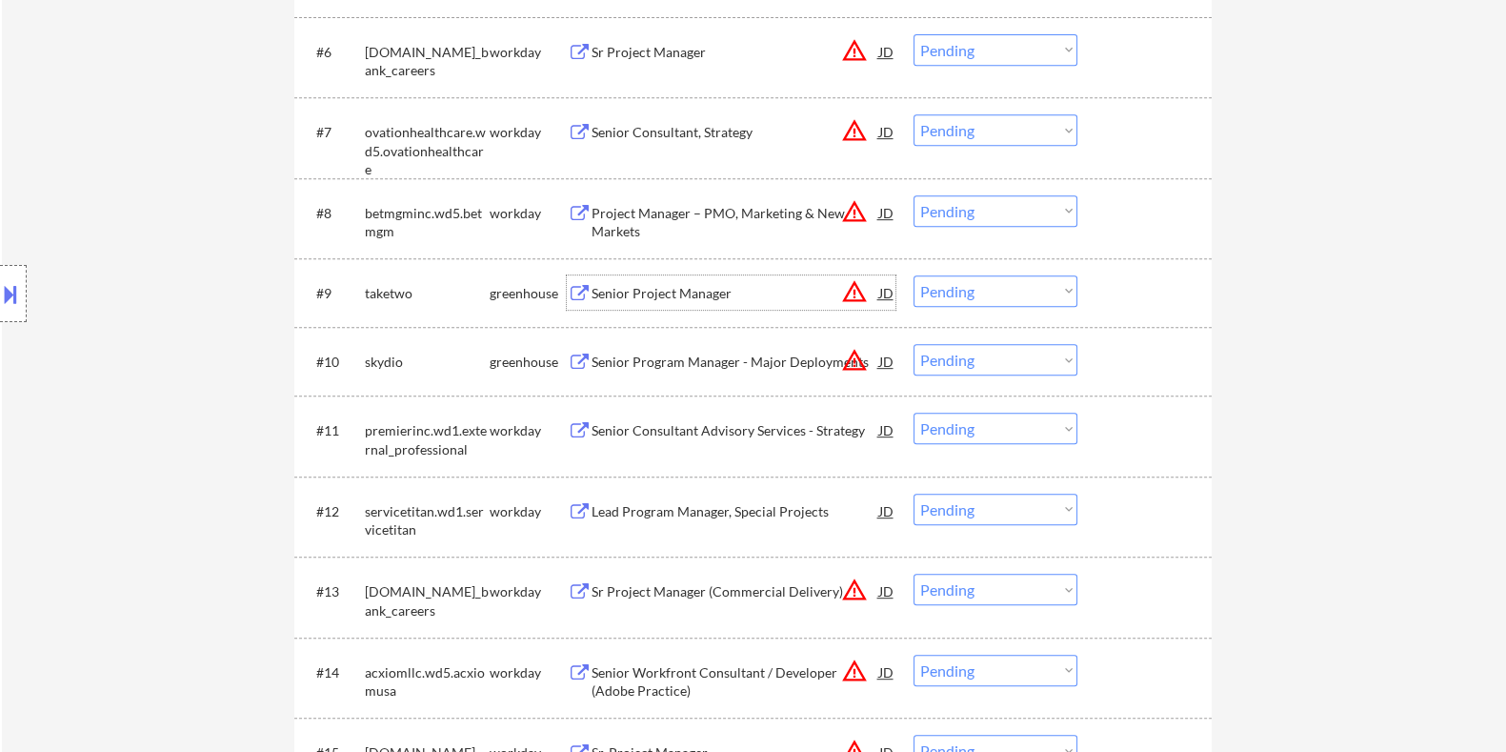
click at [971, 292] on select "Choose an option... Pending Applied Excluded (Questions) Excluded (Expired) Exc…" at bounding box center [996, 290] width 164 height 31
click at [914, 275] on select "Choose an option... Pending Applied Excluded (Questions) Excluded (Expired) Exc…" at bounding box center [996, 290] width 164 height 31
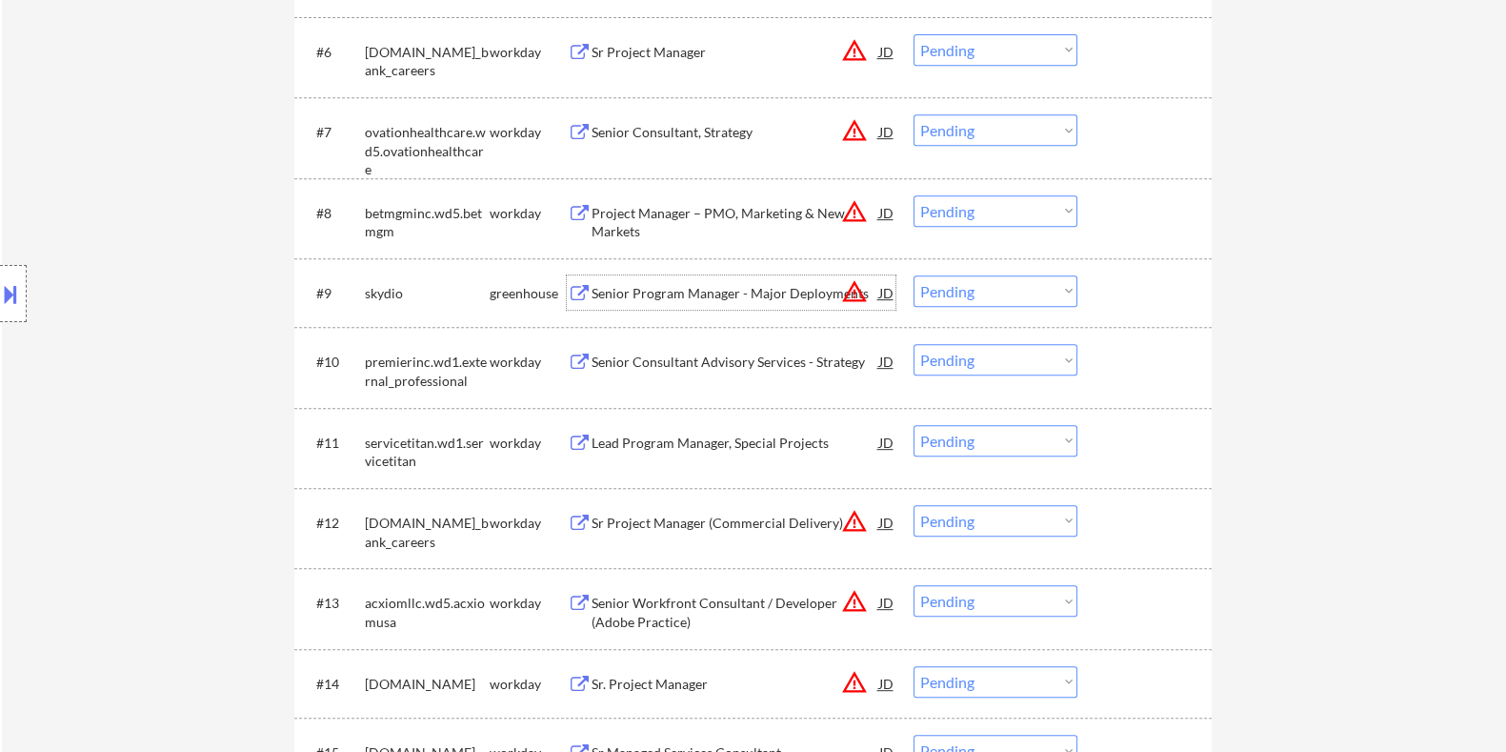
click at [734, 284] on div "Senior Program Manager - Major Deployments" at bounding box center [735, 293] width 288 height 19
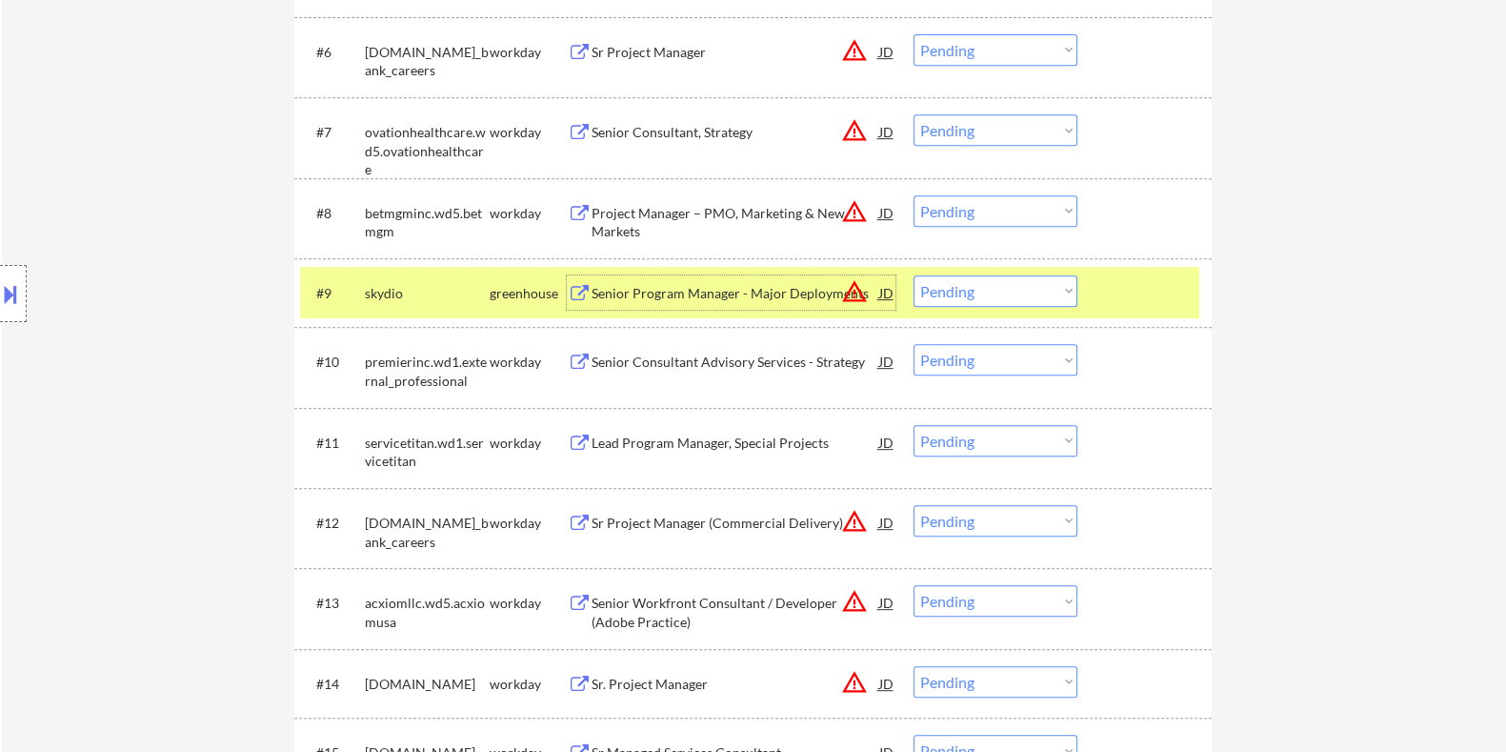
click at [976, 289] on select "Choose an option... Pending Applied Excluded (Questions) Excluded (Expired) Exc…" at bounding box center [996, 290] width 164 height 31
click at [914, 275] on select "Choose an option... Pending Applied Excluded (Questions) Excluded (Expired) Exc…" at bounding box center [996, 290] width 164 height 31
select select ""pending""
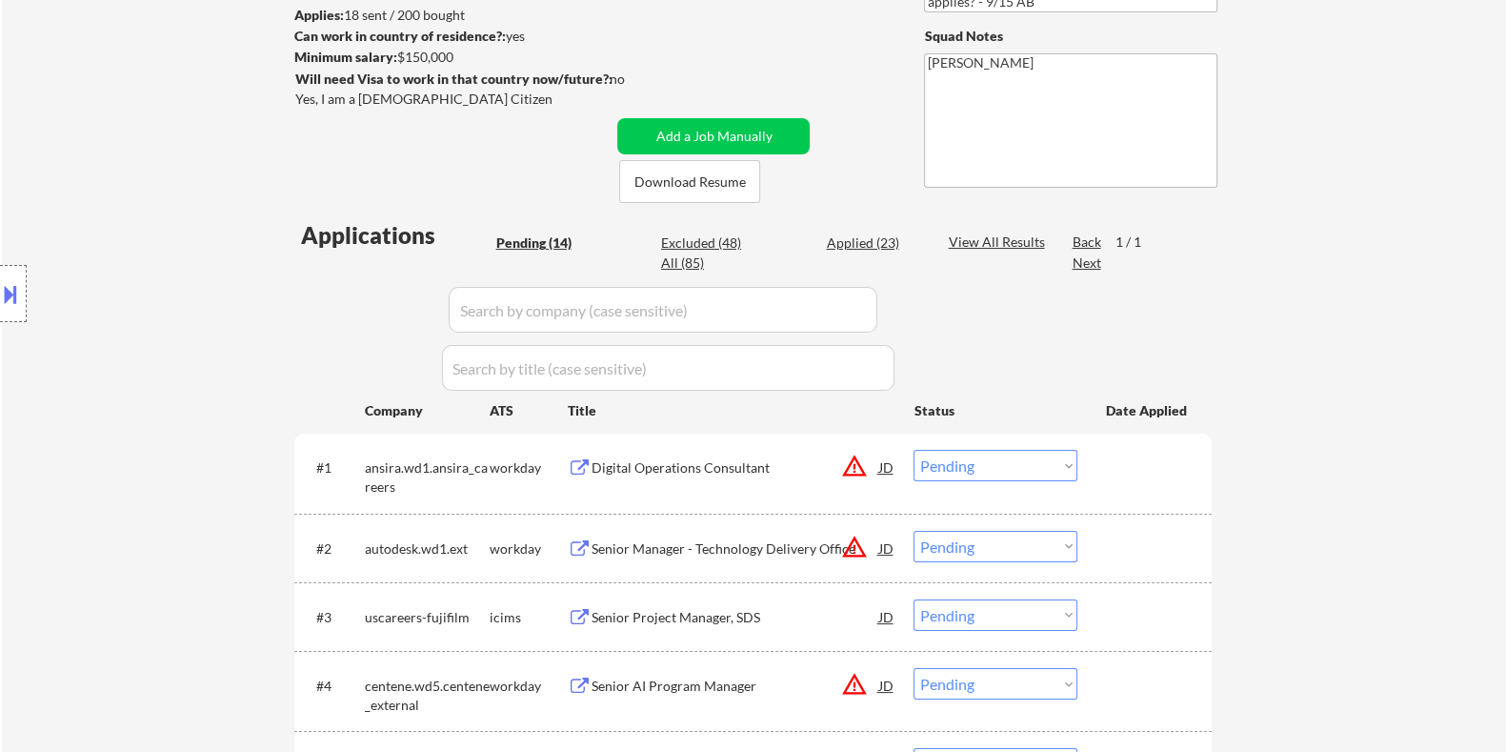
scroll to position [237, 0]
